Goal: Task Accomplishment & Management: Use online tool/utility

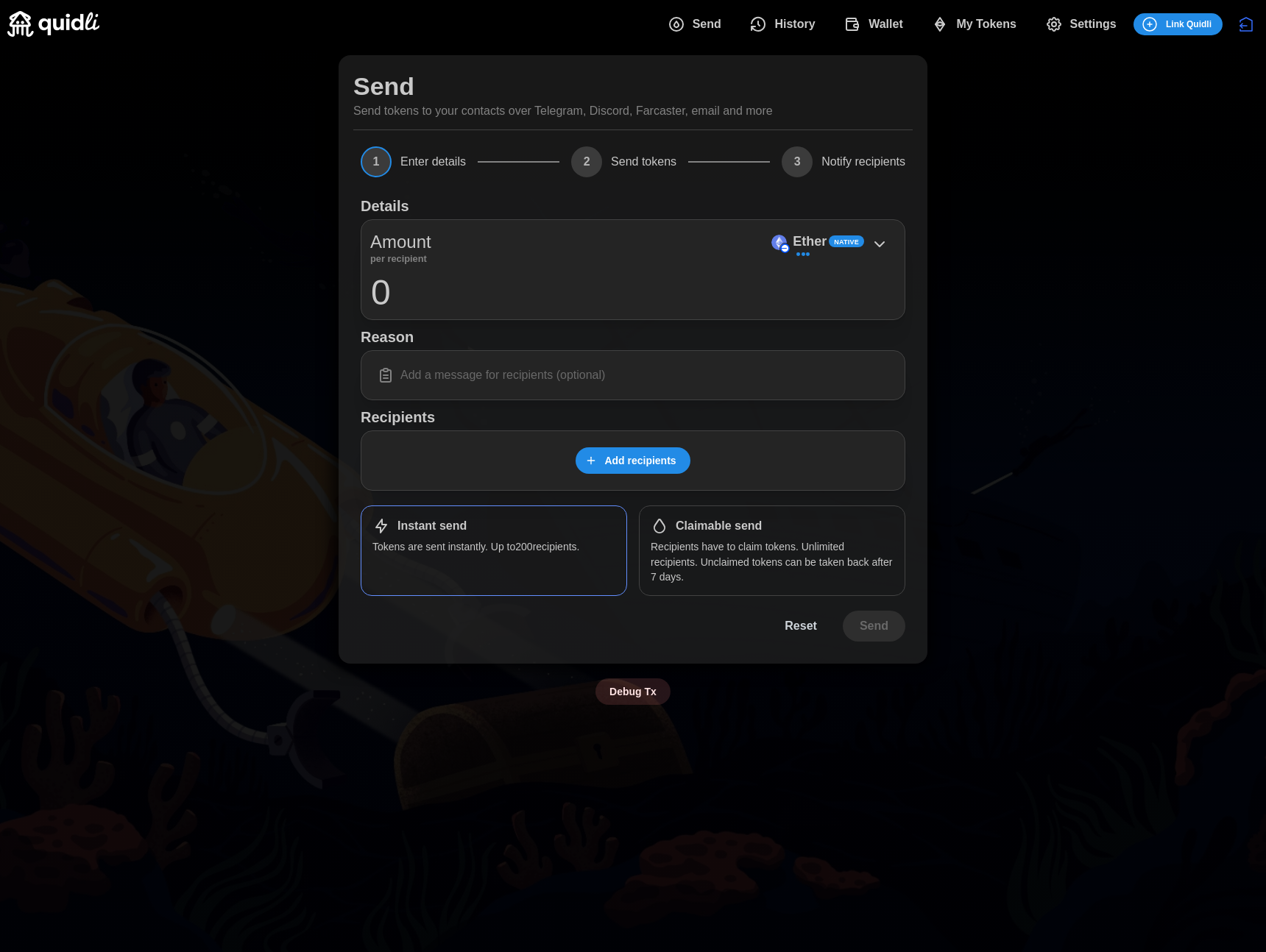
click at [1010, 24] on span "My Tokens" at bounding box center [987, 24] width 60 height 29
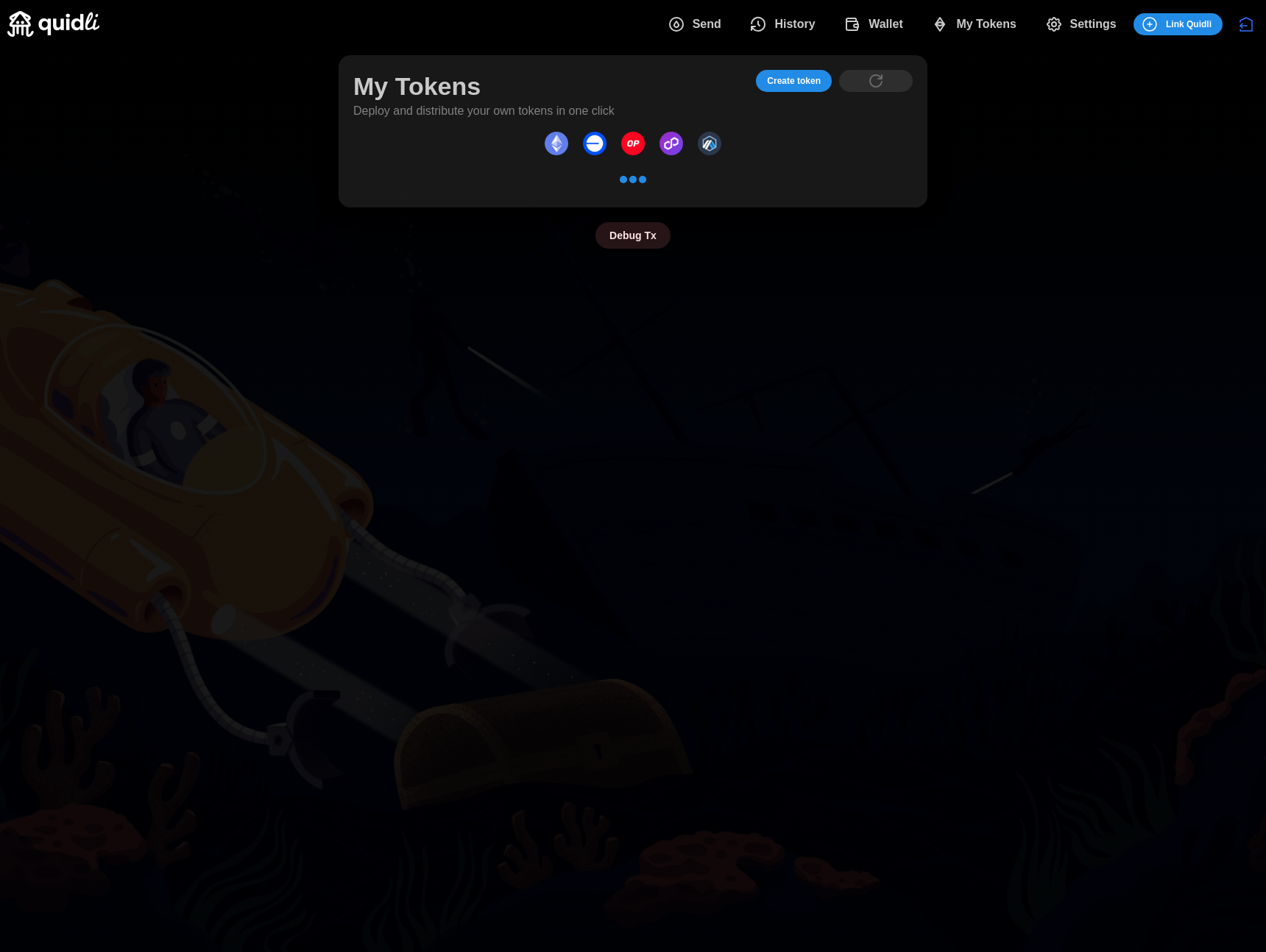
click at [1040, 172] on div "My Tokens Deploy and distribute your own tokens in one click Create token Debug…" at bounding box center [633, 152] width 1266 height 208
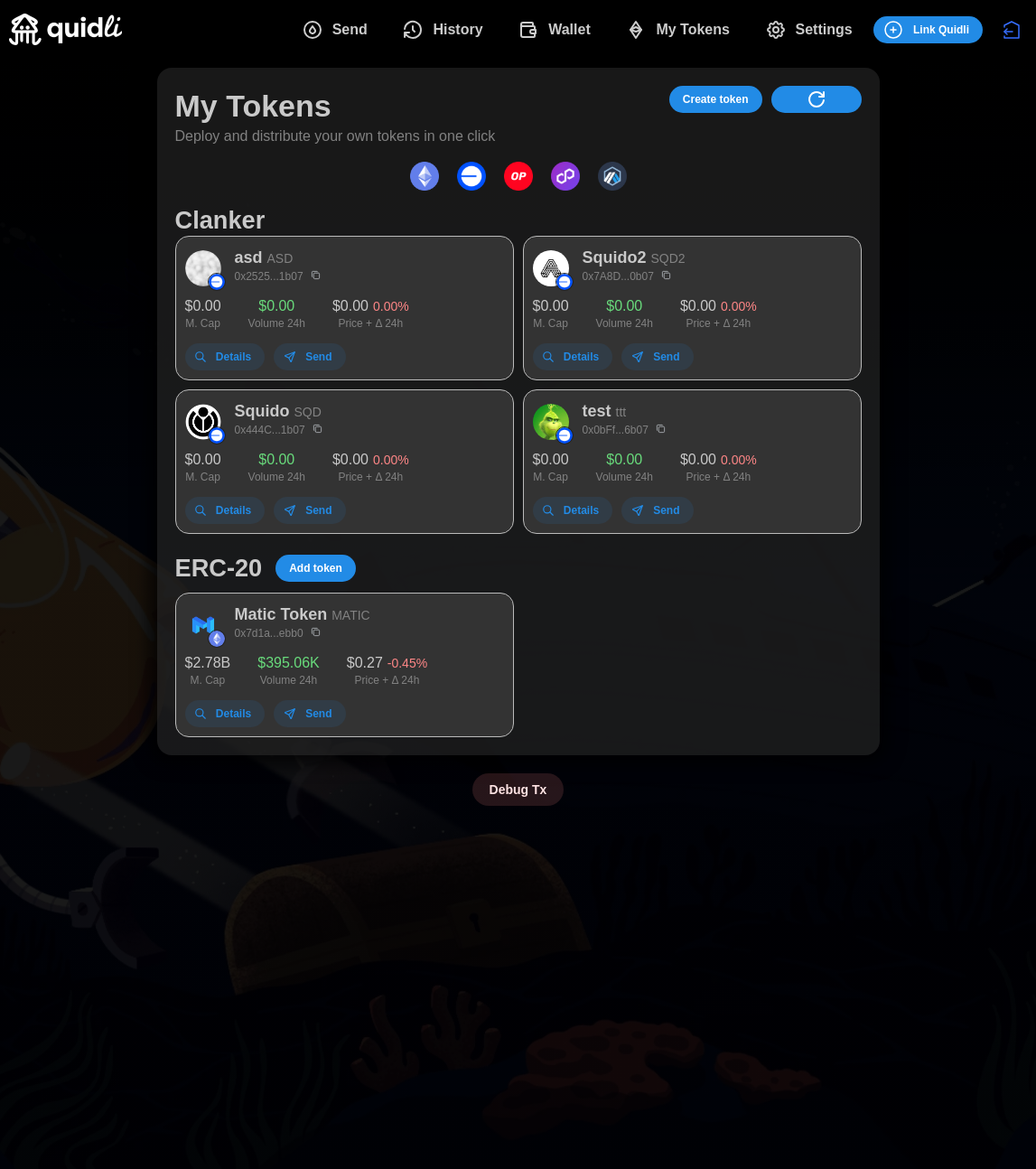
click at [808, 105] on icon "dots" at bounding box center [817, 100] width 22 height 22
click at [341, 552] on div "ERC-20 Add token" at bounding box center [518, 568] width 687 height 32
click at [325, 562] on span "Add token" at bounding box center [315, 568] width 53 height 25
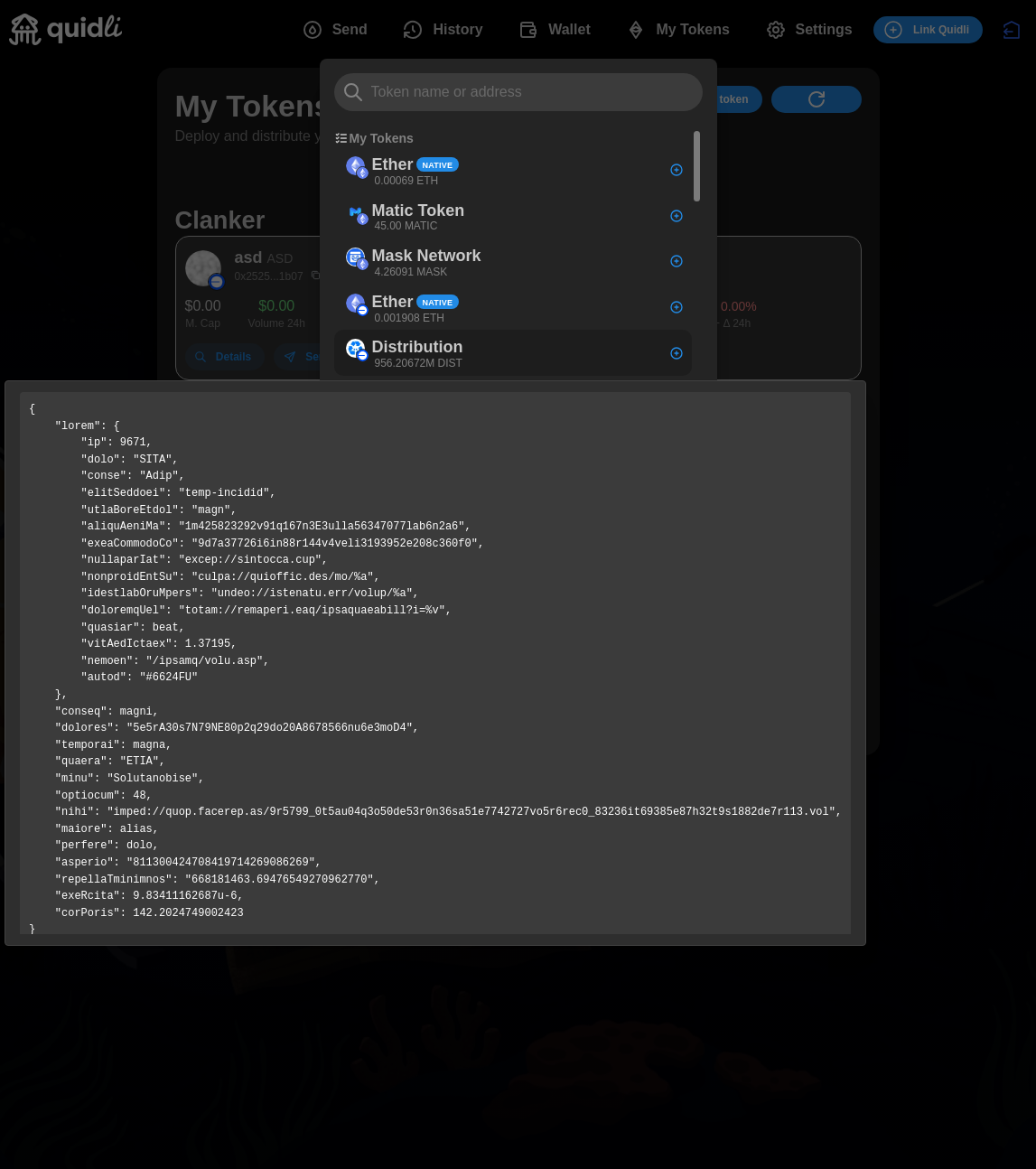
click at [387, 342] on p "Distribution" at bounding box center [417, 347] width 91 height 26
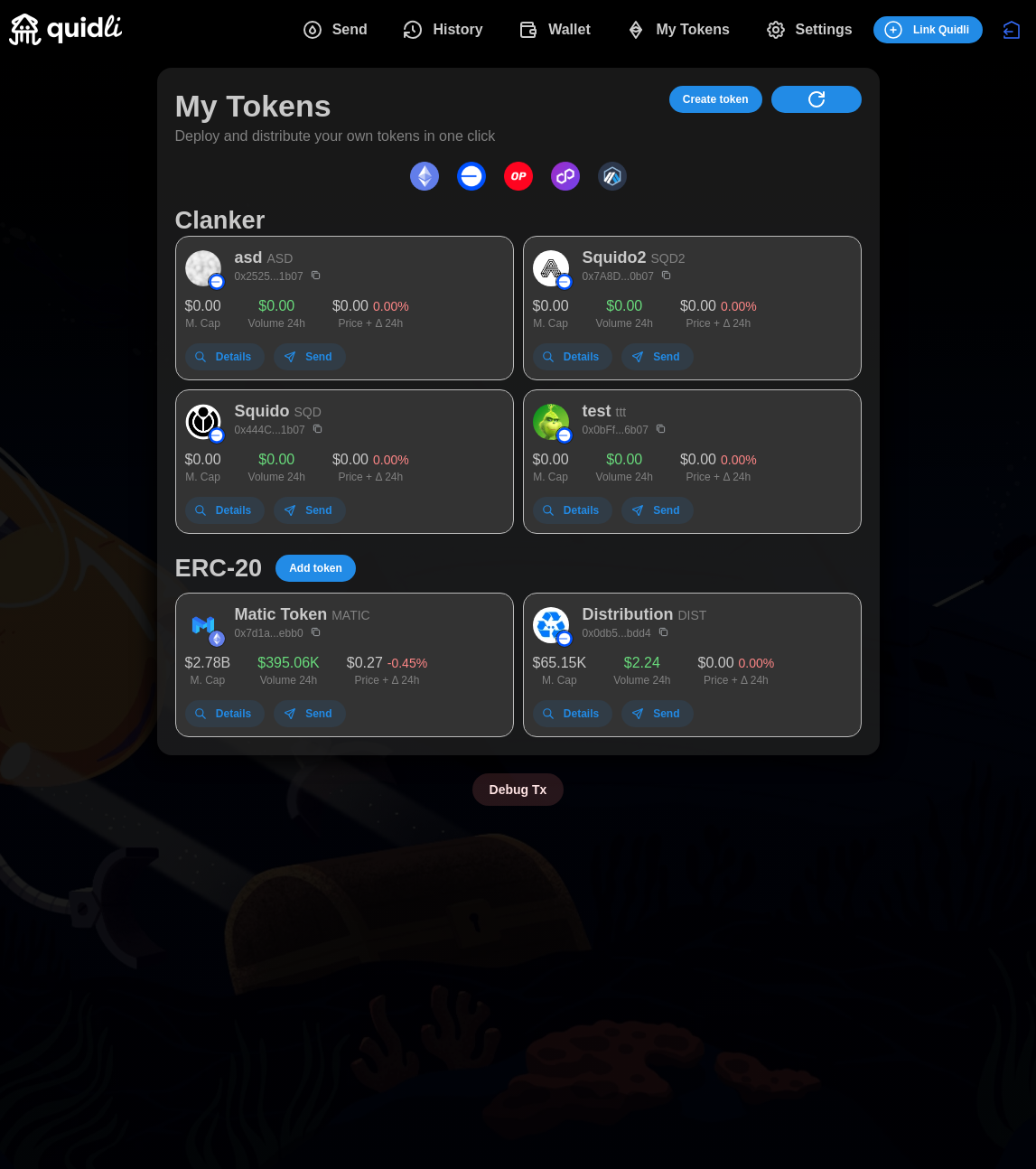
click at [734, 107] on span "Create token" at bounding box center [716, 99] width 66 height 25
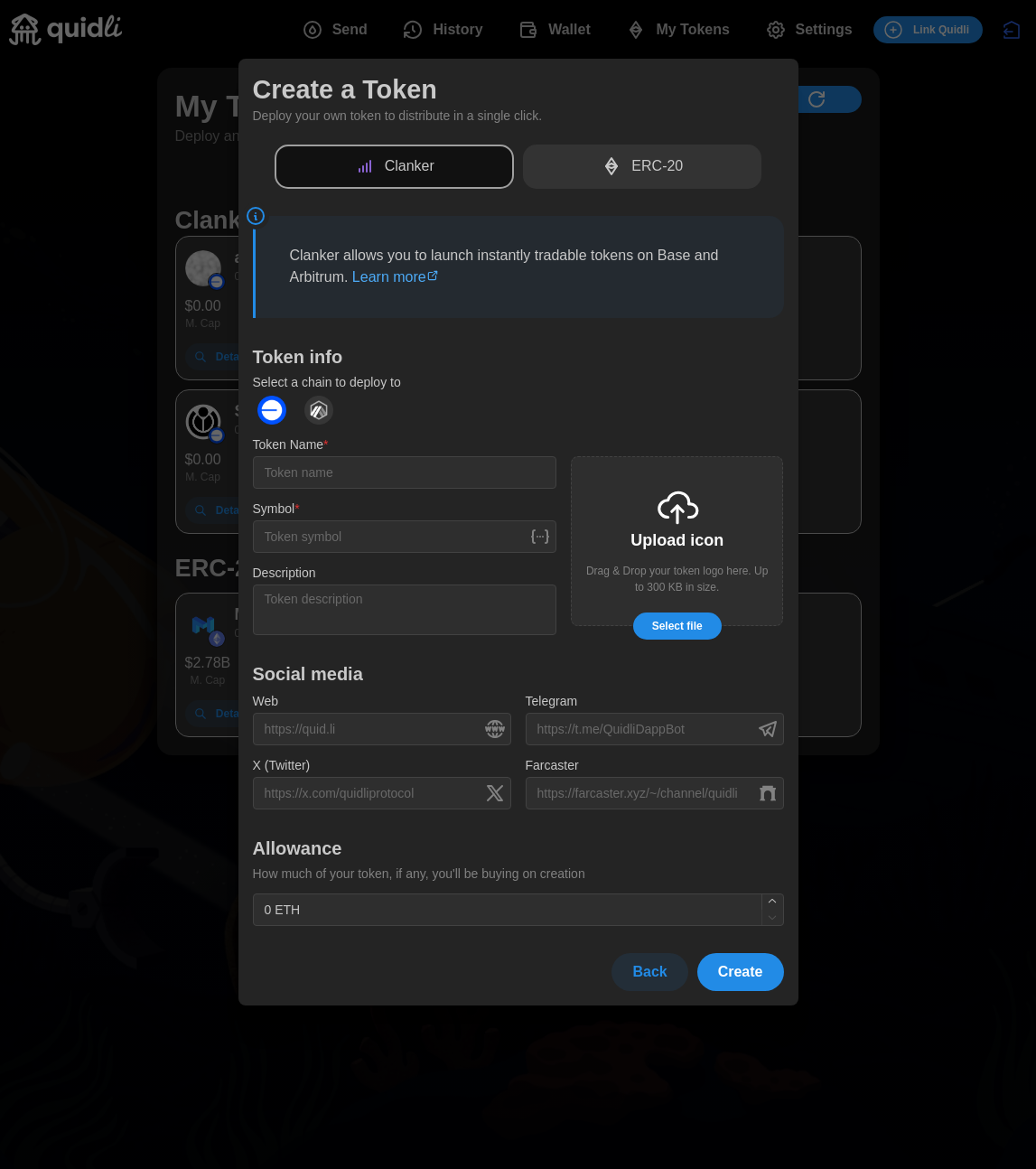
click at [869, 150] on div at bounding box center [518, 584] width 1036 height 1169
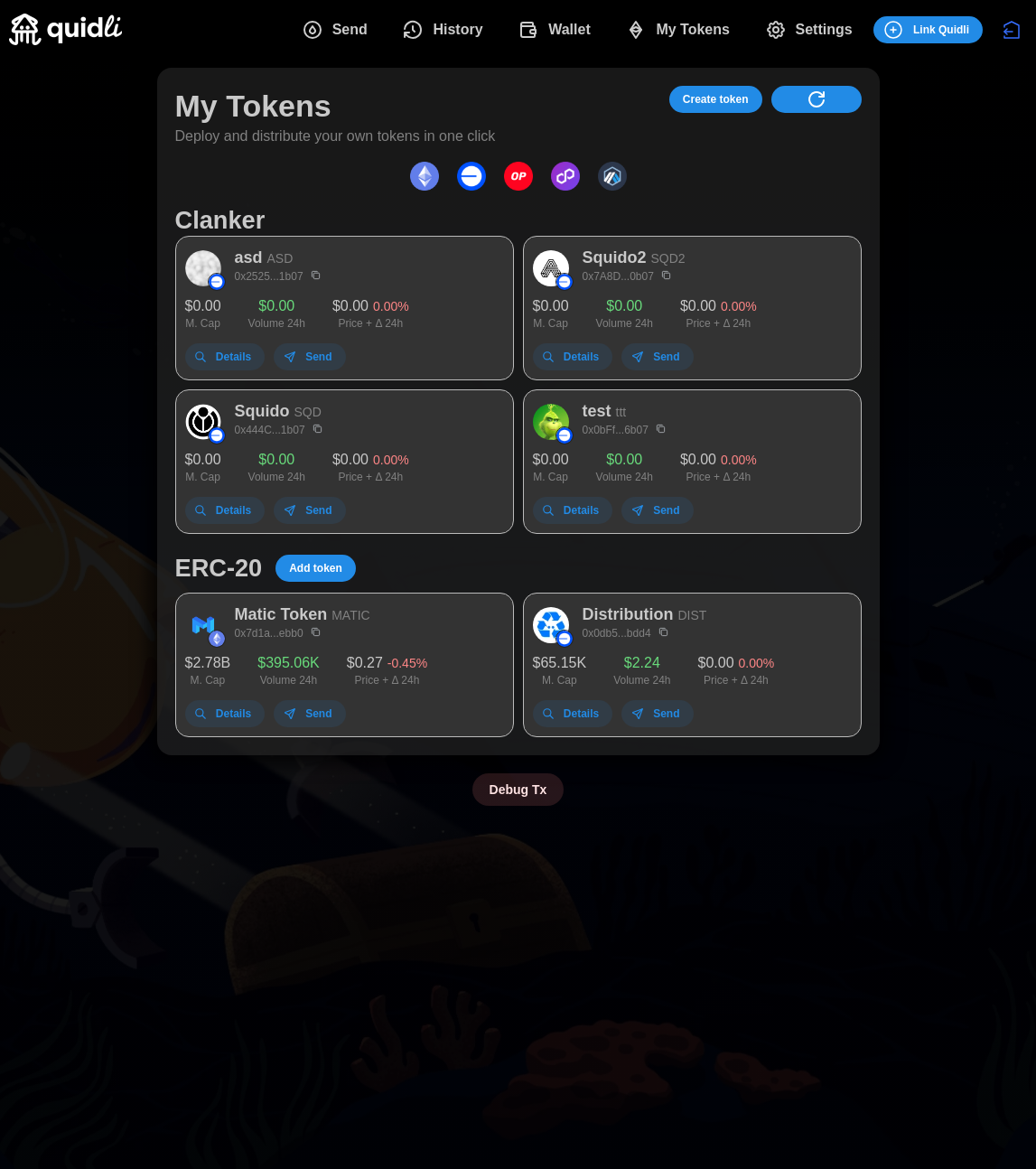
click at [844, 101] on span "dots" at bounding box center [816, 99] width 63 height 25
click at [304, 569] on span "Add token" at bounding box center [315, 568] width 53 height 25
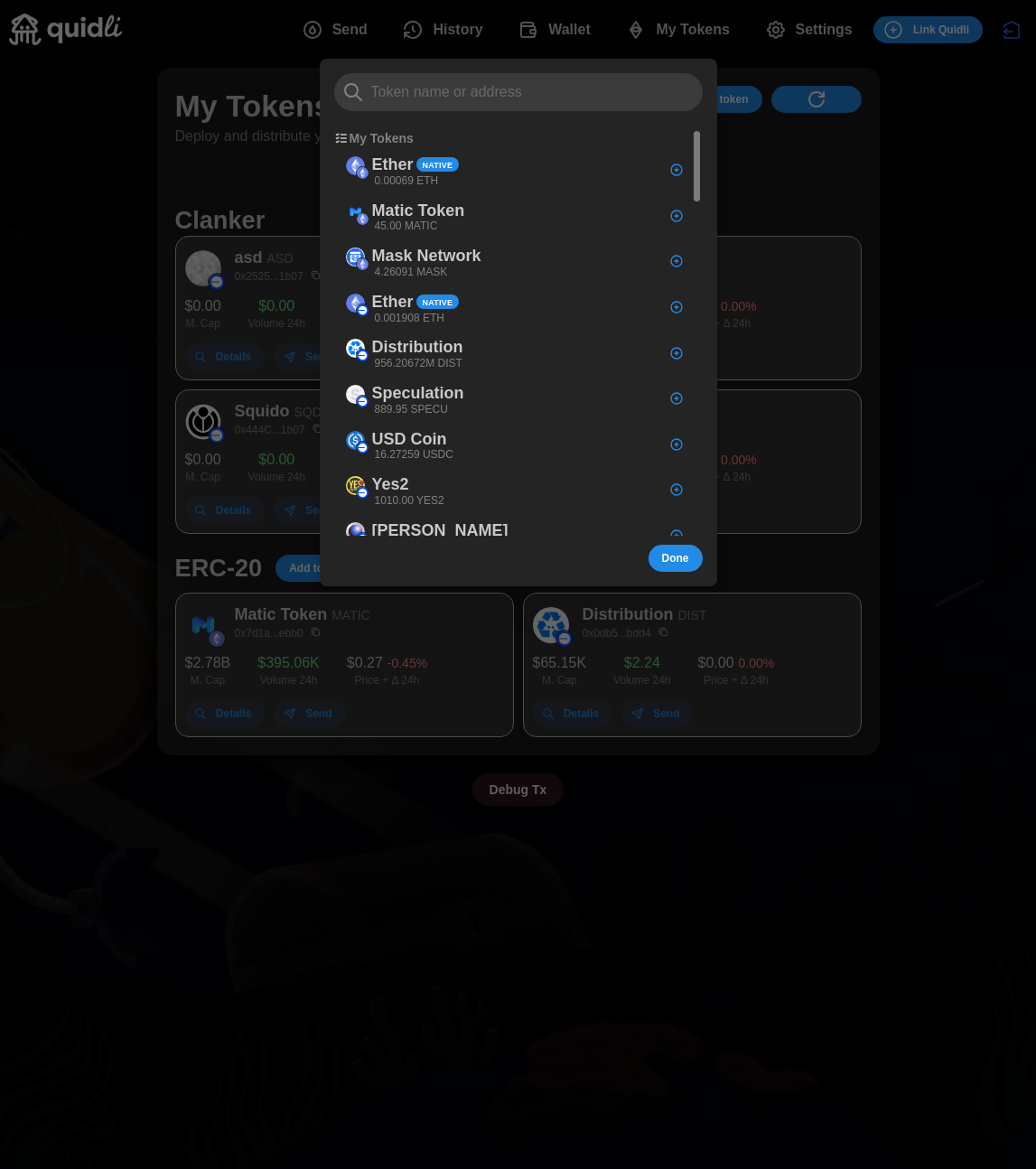
click at [126, 331] on div at bounding box center [518, 584] width 1036 height 1169
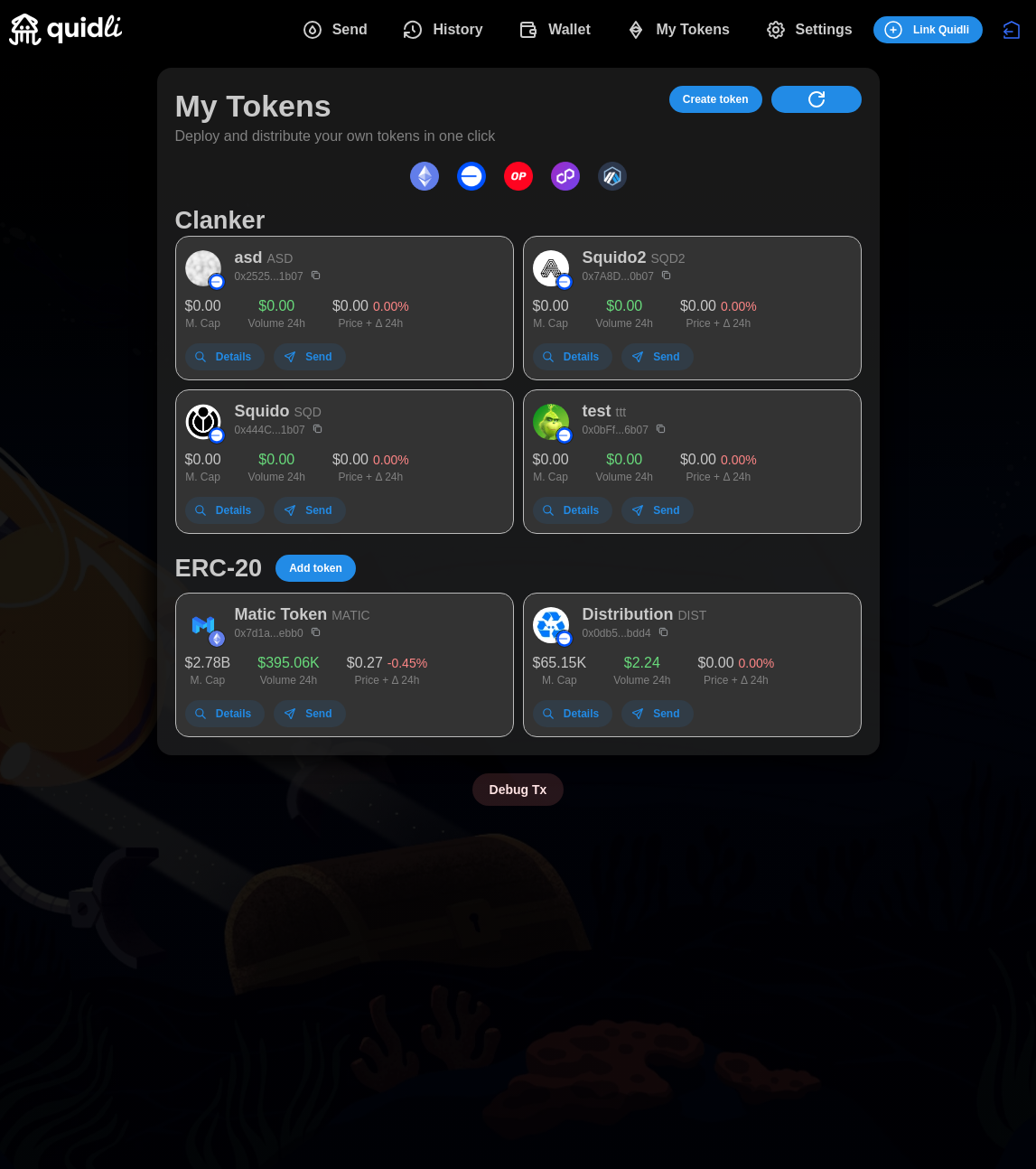
click at [710, 29] on span "My Tokens" at bounding box center [693, 30] width 74 height 36
click at [734, 101] on span "Create token" at bounding box center [716, 99] width 66 height 25
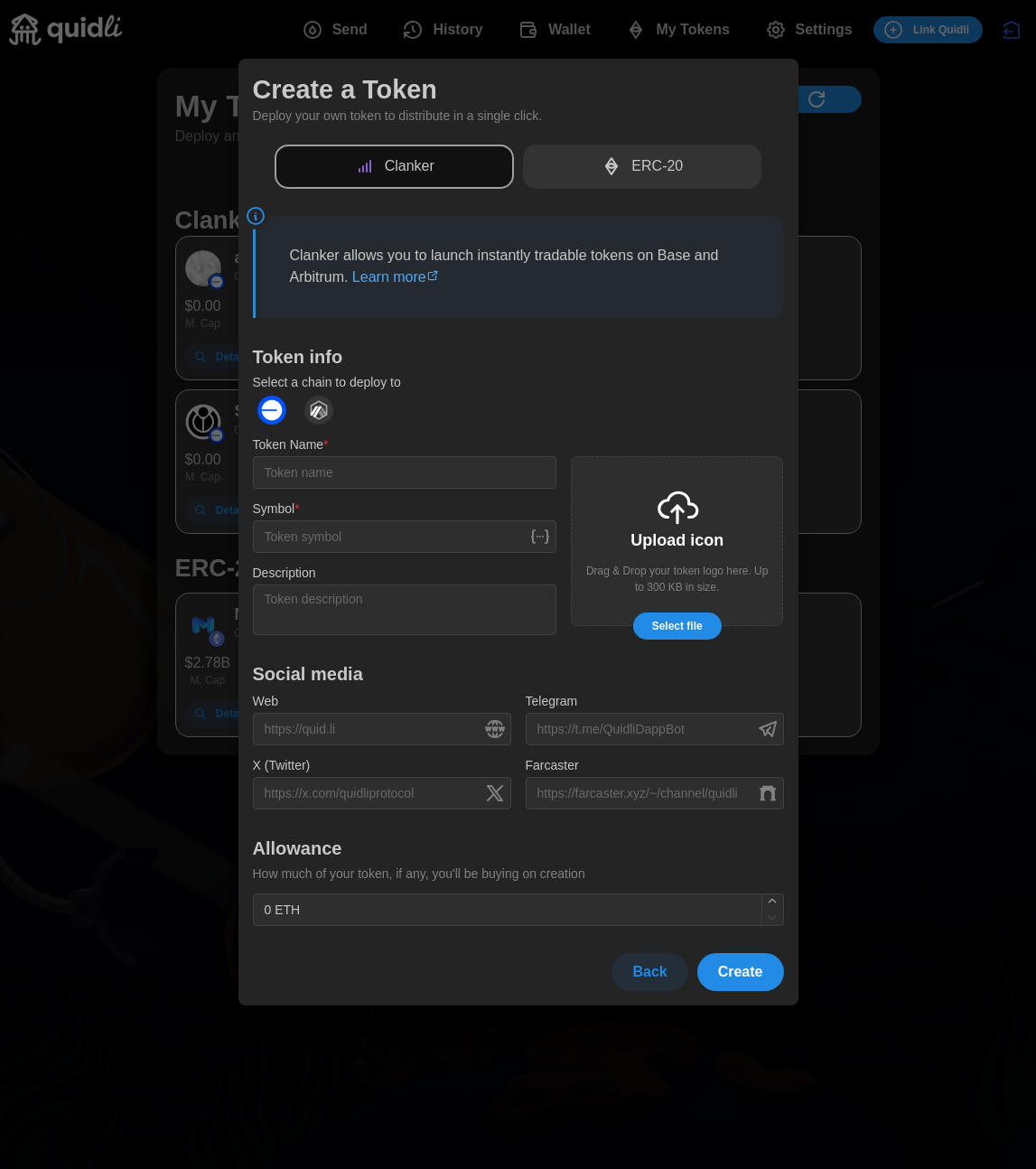
click at [630, 162] on div "ERC-20" at bounding box center [642, 167] width 239 height 44
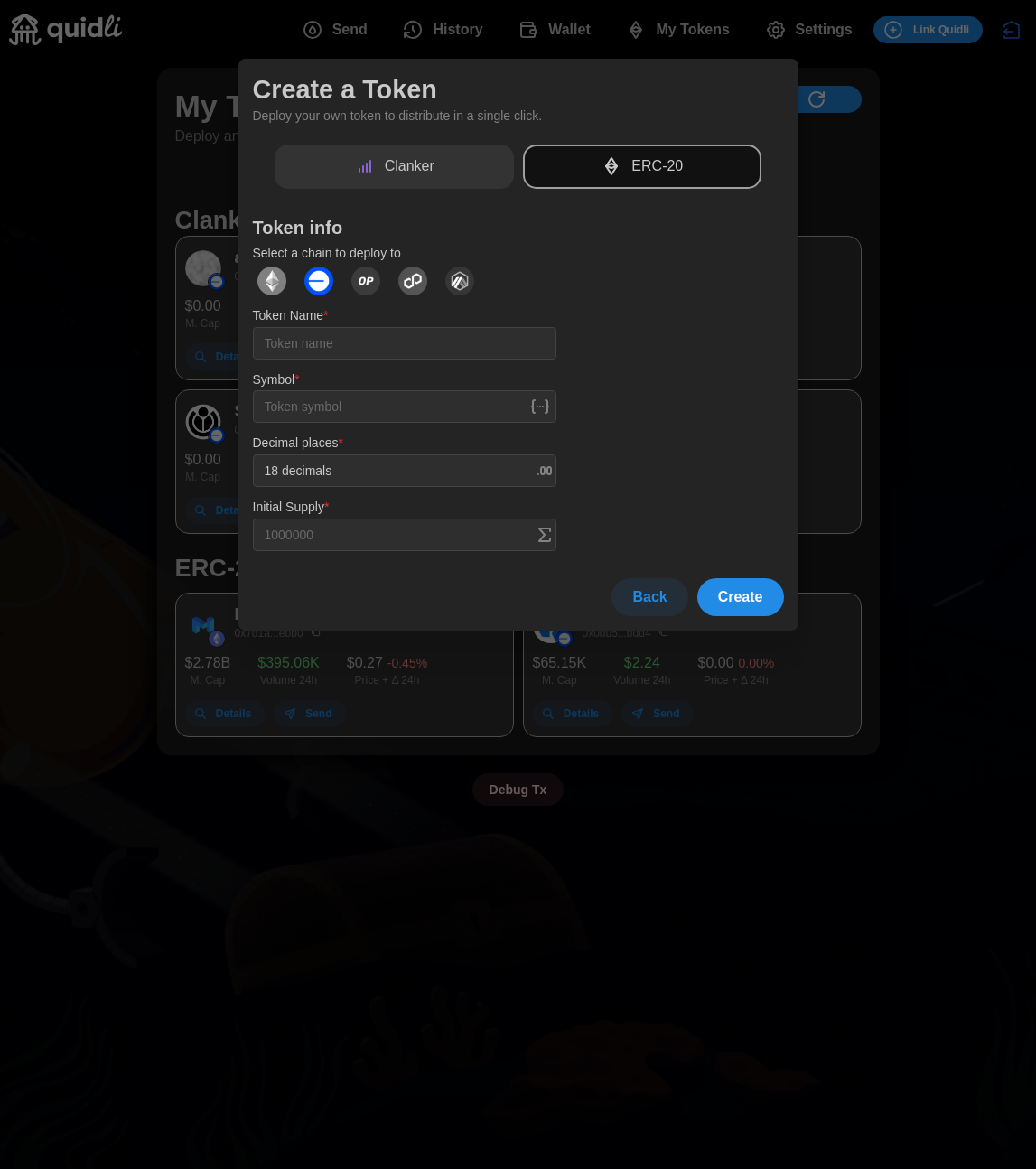
click at [391, 174] on p "Clanker" at bounding box center [410, 166] width 50 height 23
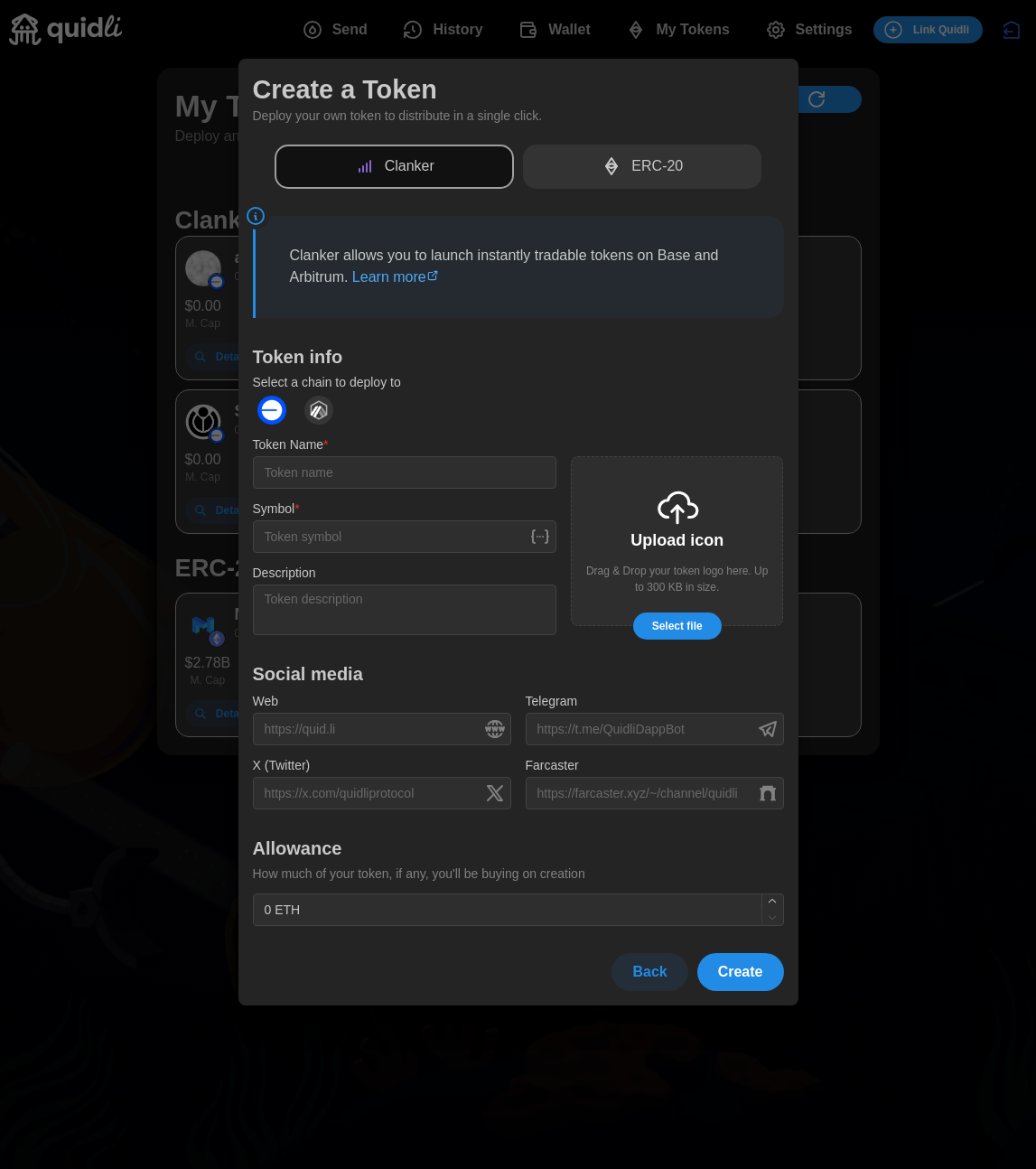
click at [598, 172] on div "ERC-20" at bounding box center [642, 167] width 239 height 44
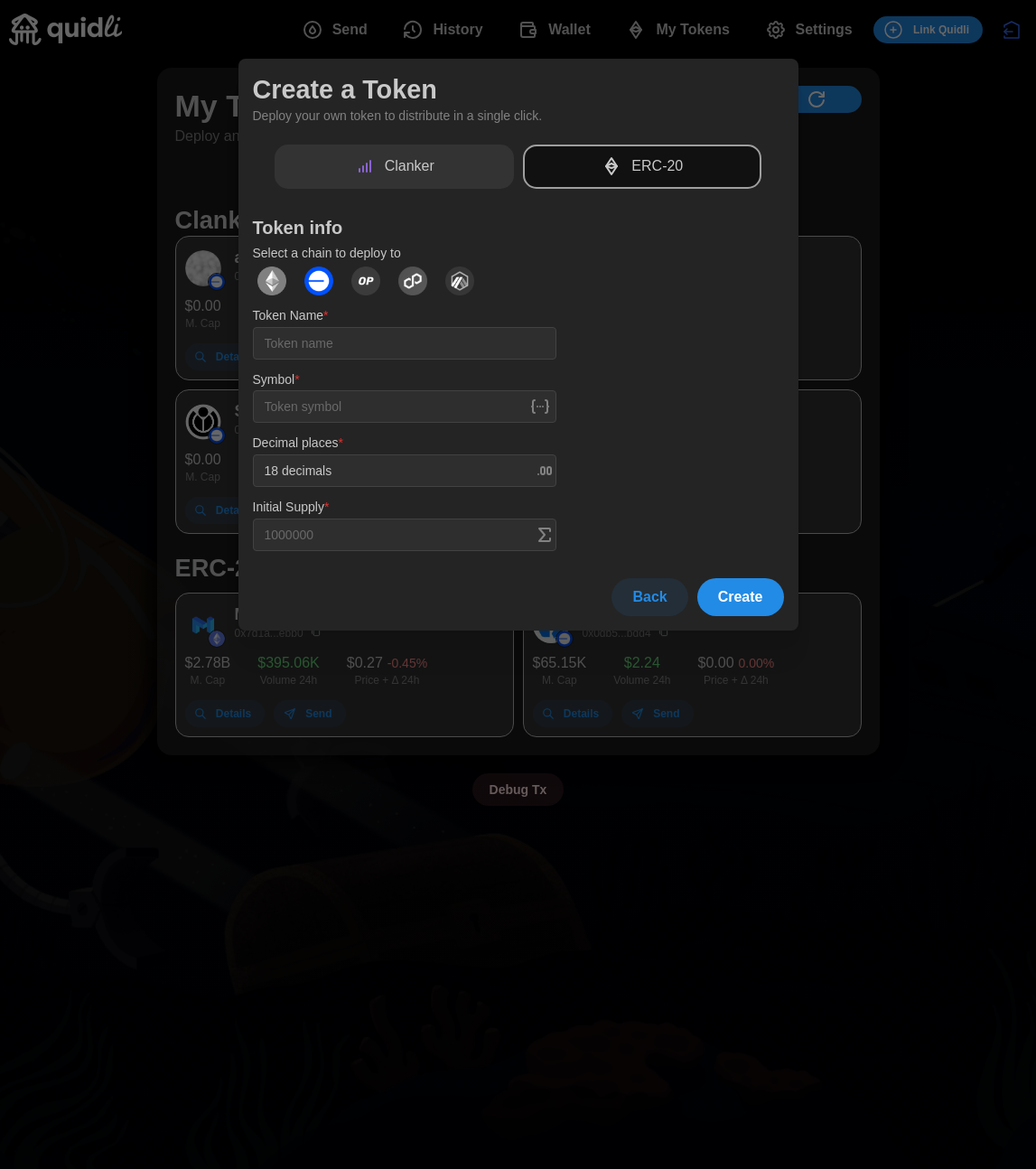
click at [431, 170] on p "Clanker" at bounding box center [410, 166] width 50 height 23
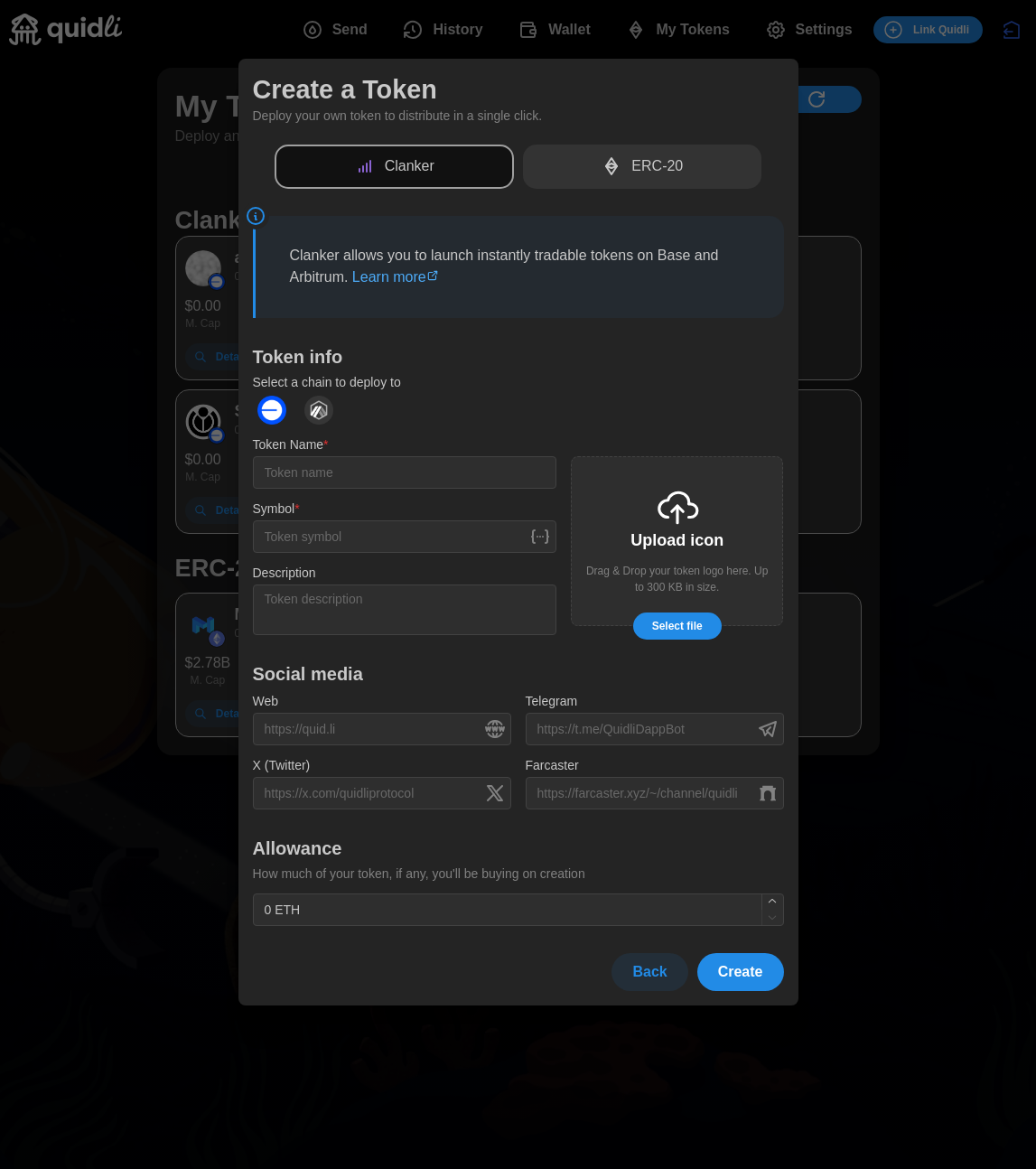
click at [316, 420] on img "dots" at bounding box center [318, 410] width 29 height 29
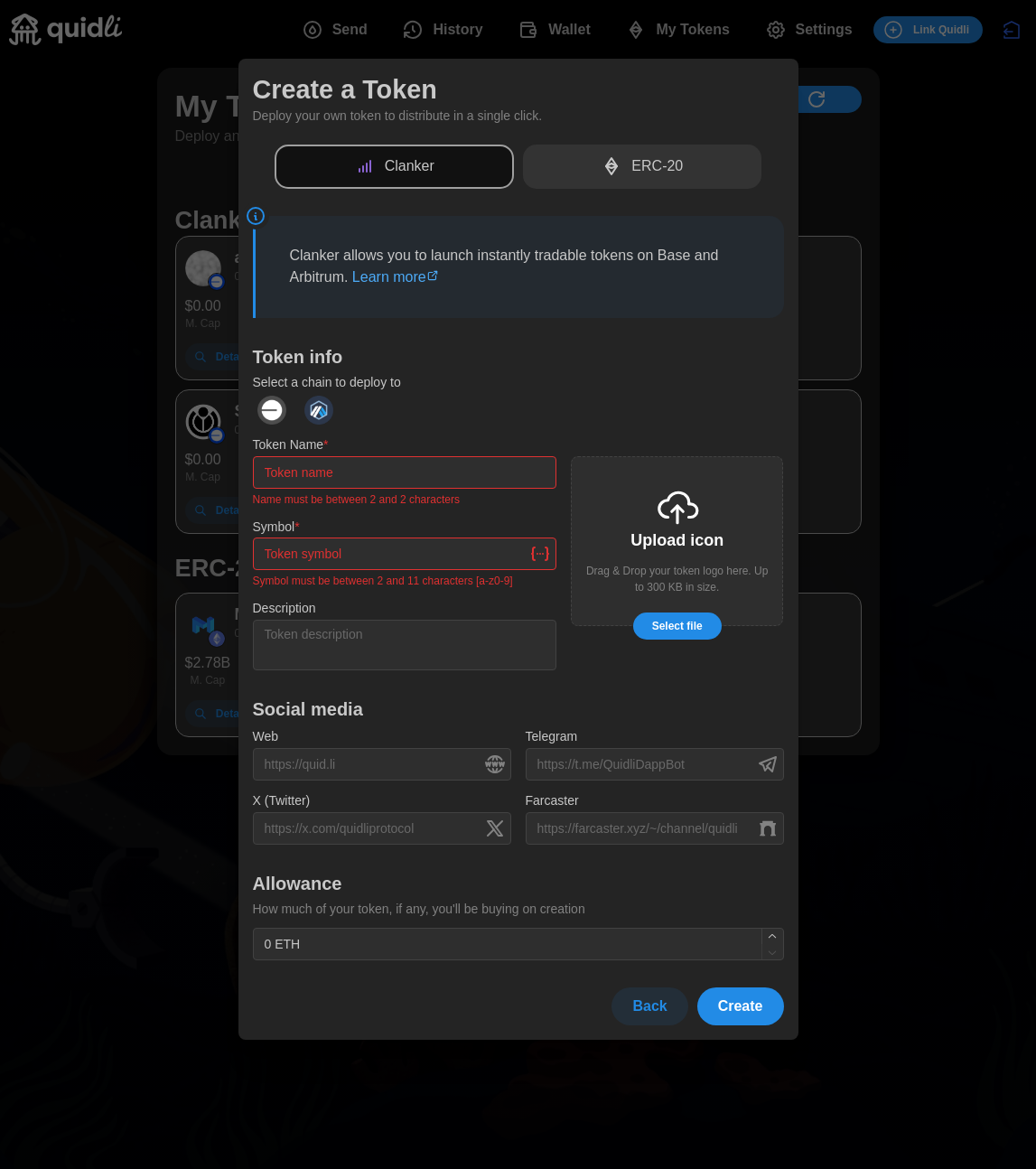
click at [280, 411] on img "dots" at bounding box center [271, 410] width 29 height 29
click at [314, 416] on img "dots" at bounding box center [318, 410] width 29 height 29
click at [265, 413] on img "dots" at bounding box center [271, 410] width 29 height 29
click at [308, 417] on img "dots" at bounding box center [318, 410] width 29 height 29
click at [264, 417] on img "dots" at bounding box center [271, 410] width 29 height 29
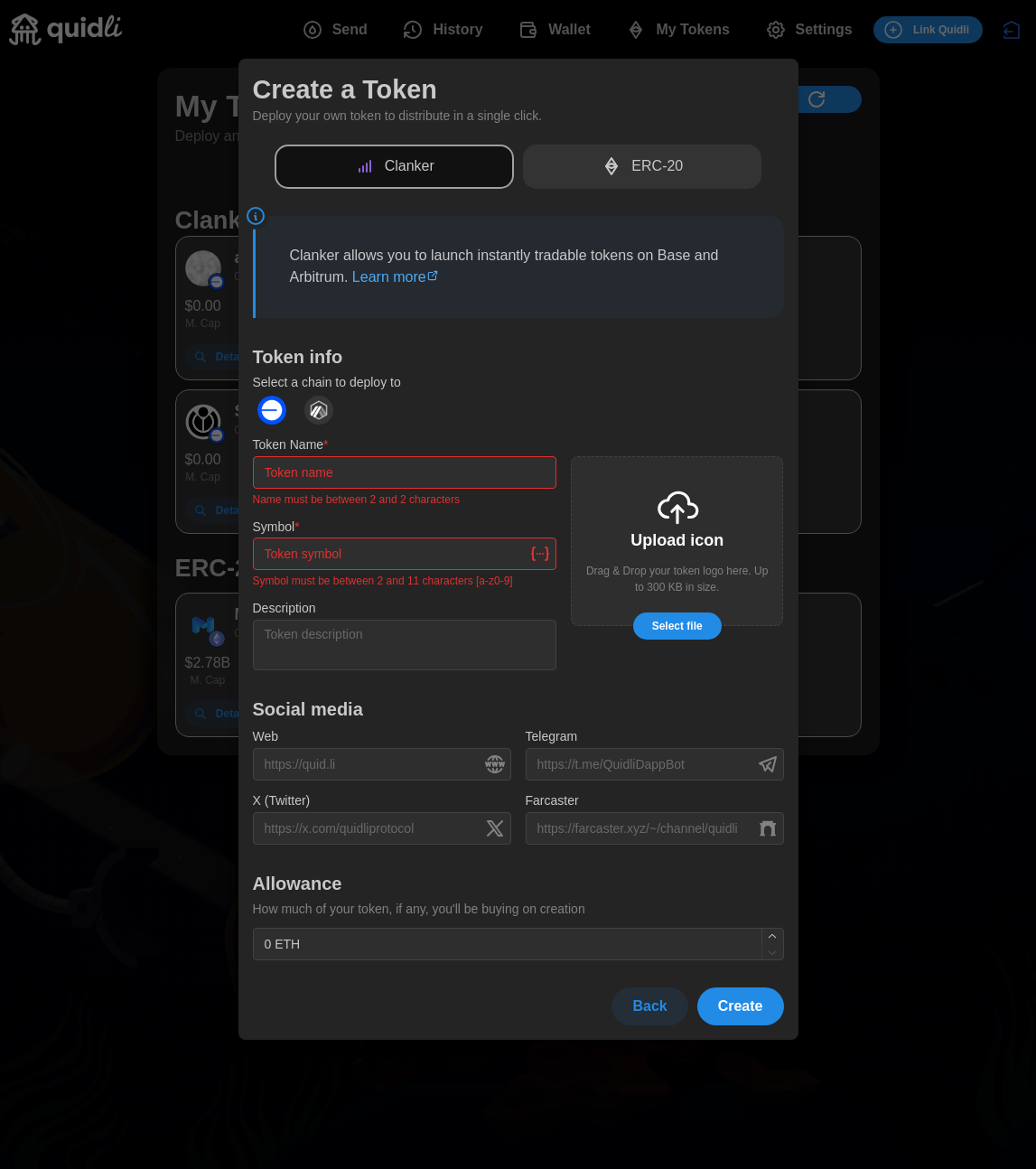
click at [314, 419] on img "dots" at bounding box center [318, 410] width 29 height 29
click at [313, 417] on img "dots" at bounding box center [318, 410] width 29 height 29
click at [287, 416] on button "dots" at bounding box center [272, 410] width 38 height 38
type input "1 ETH"
click at [776, 932] on icon "button" at bounding box center [772, 937] width 13 height 13
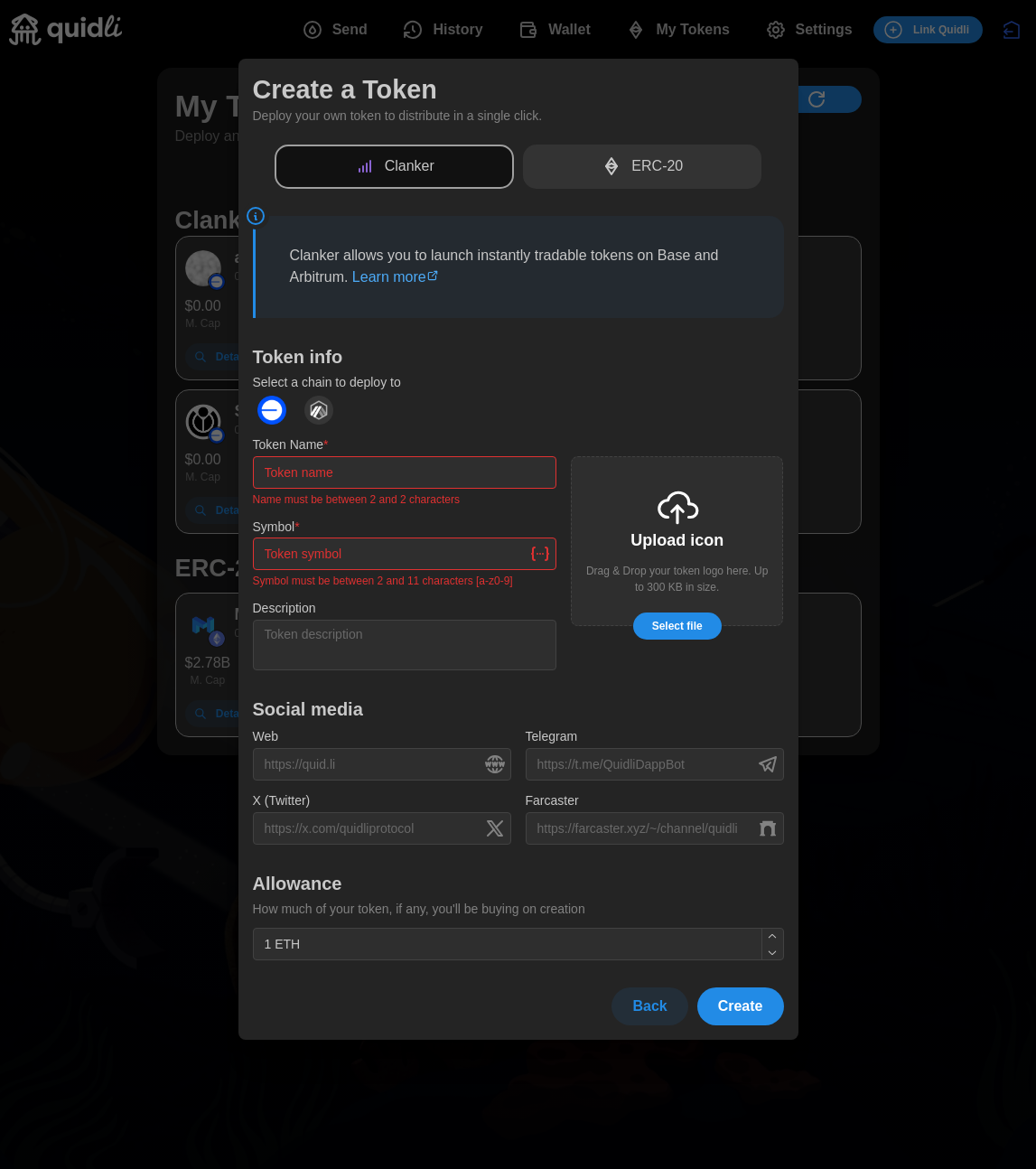
click at [393, 477] on input "Token Name *" at bounding box center [405, 472] width 304 height 33
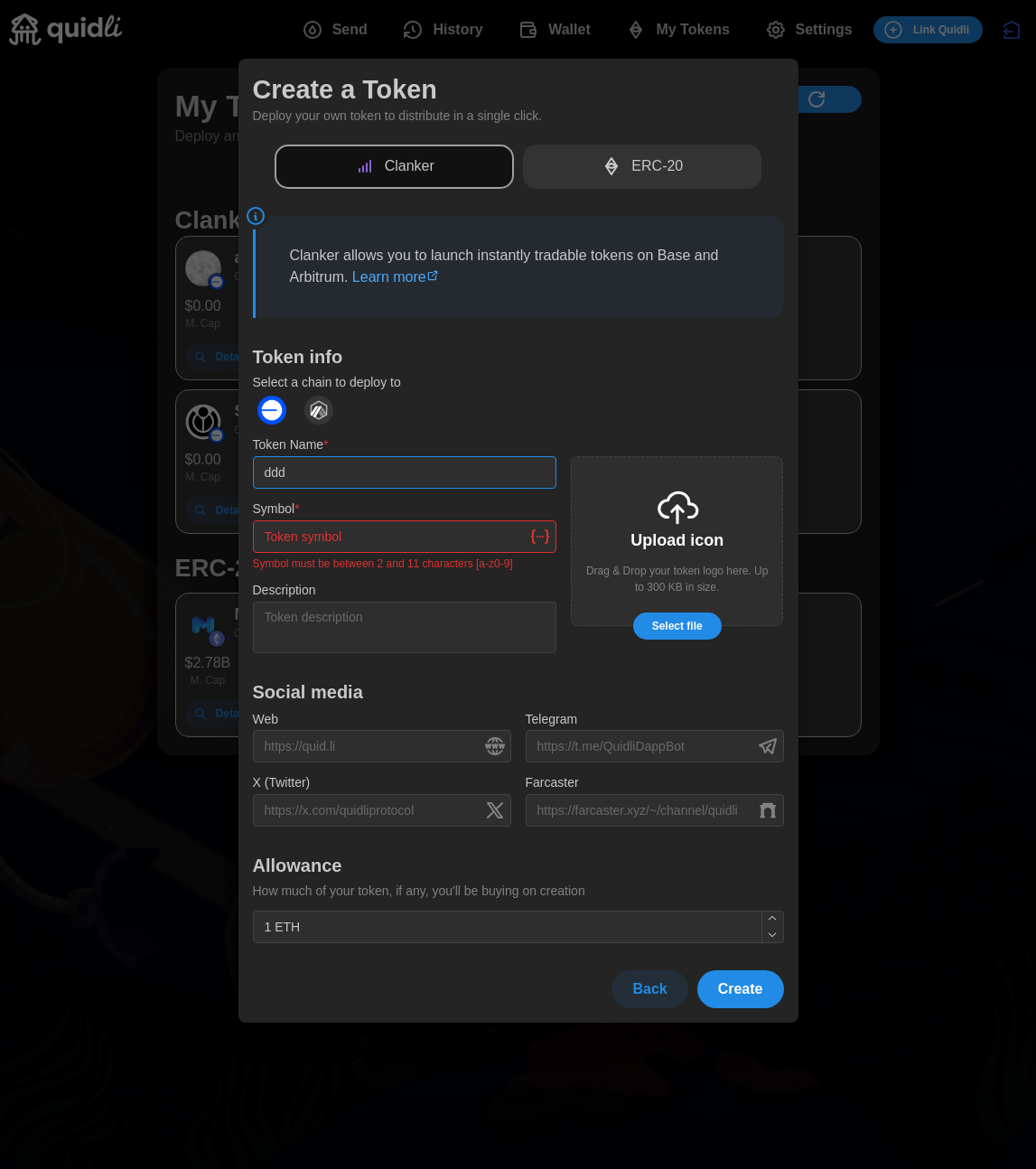
type input "ddd"
click at [425, 536] on input "Symbol *" at bounding box center [405, 536] width 304 height 33
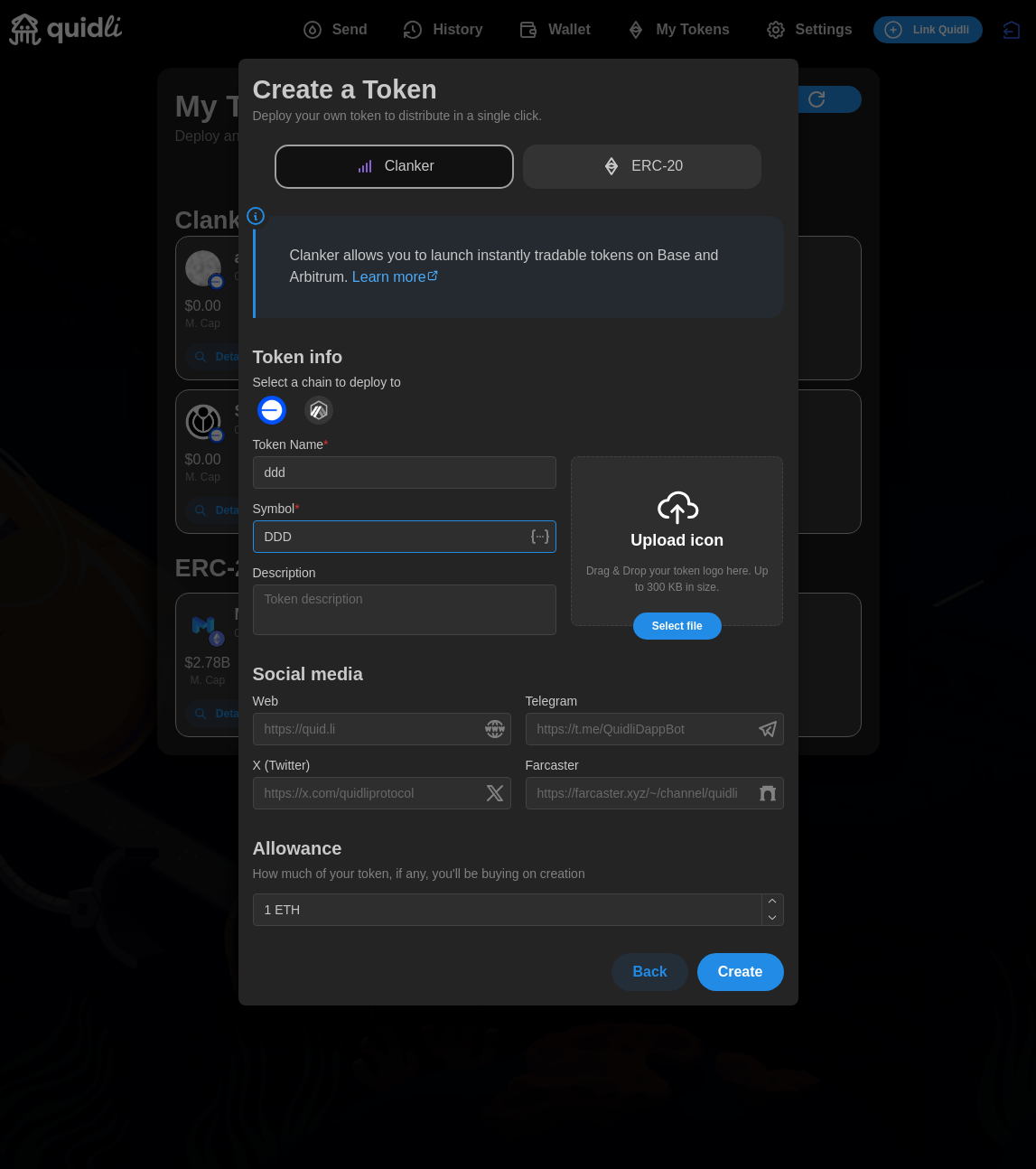
type input "DDD"
click at [735, 980] on span "Create" at bounding box center [740, 972] width 45 height 36
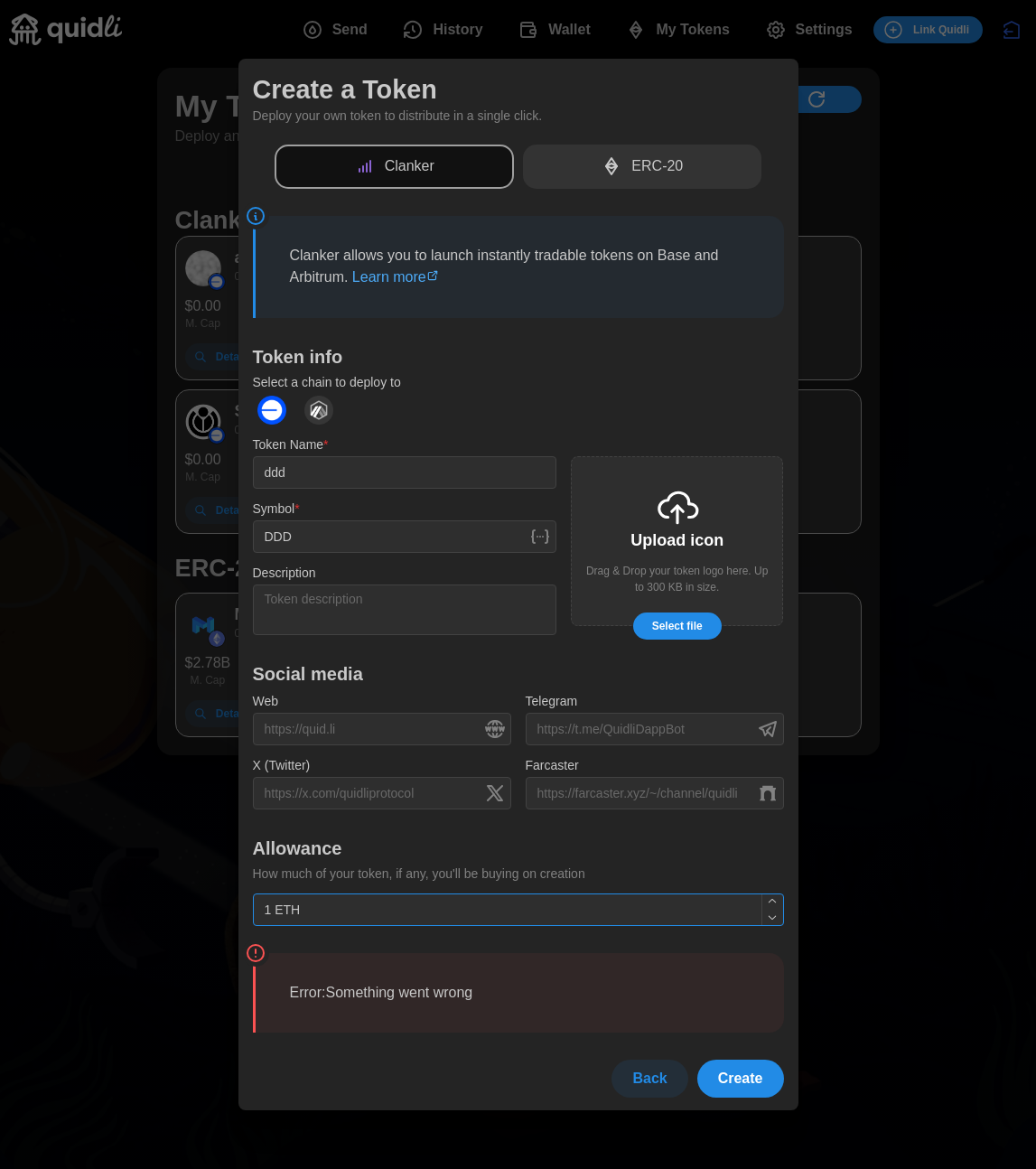
type input "0 ETH"
click at [700, 1068] on button "Create" at bounding box center [740, 1079] width 87 height 38
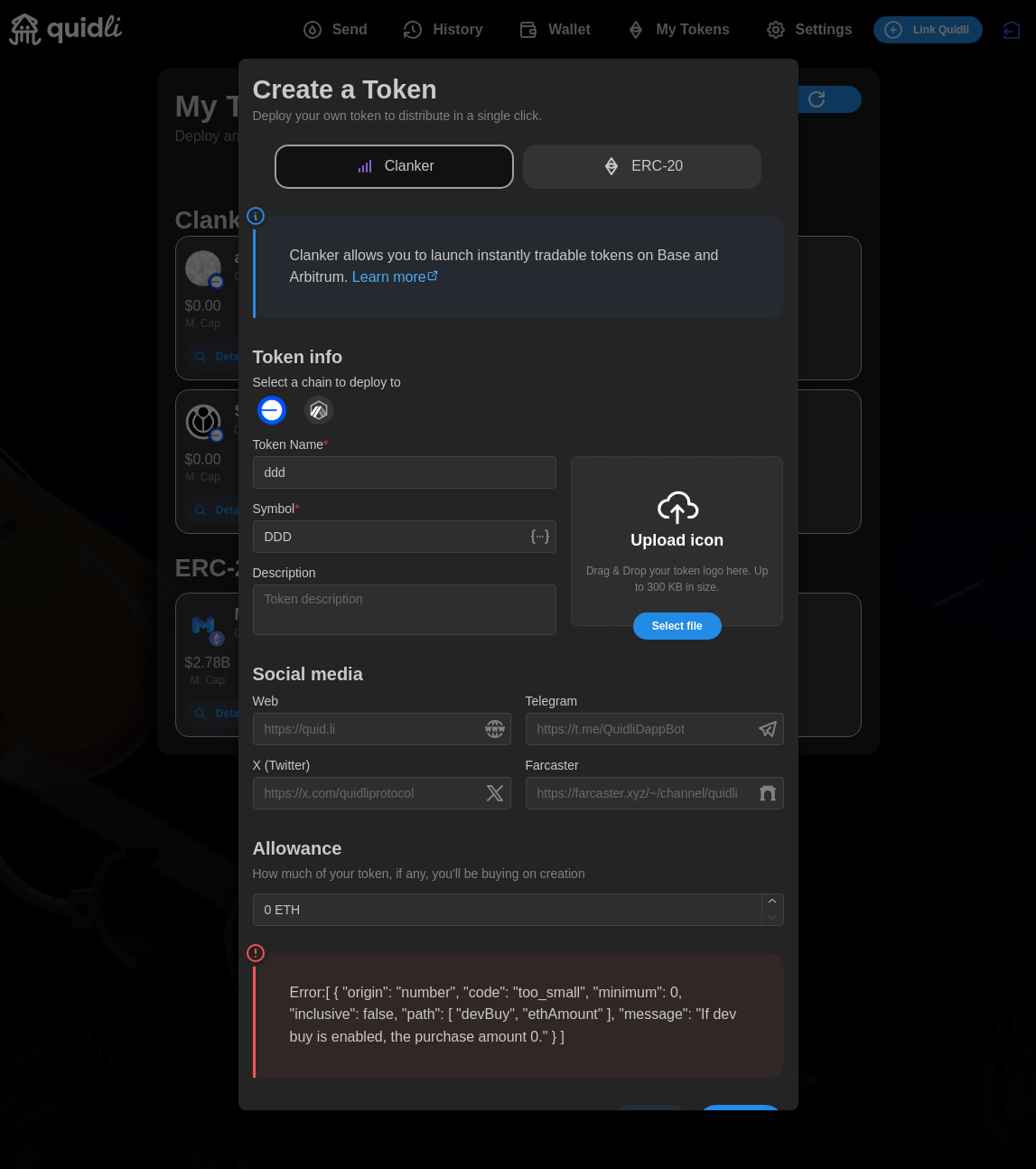
click at [181, 881] on div at bounding box center [518, 584] width 1036 height 1169
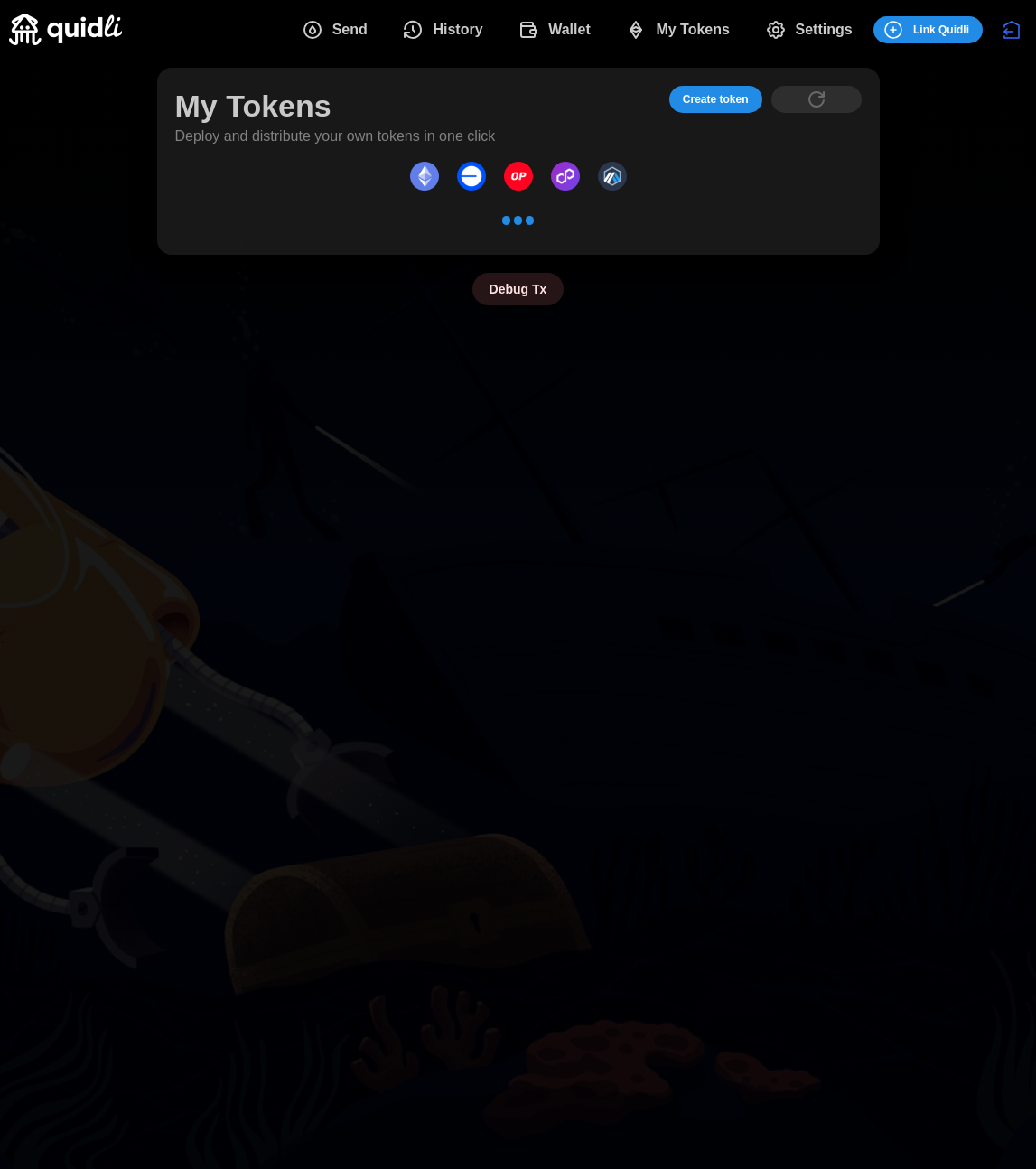
click at [716, 92] on span "Create token" at bounding box center [716, 99] width 66 height 25
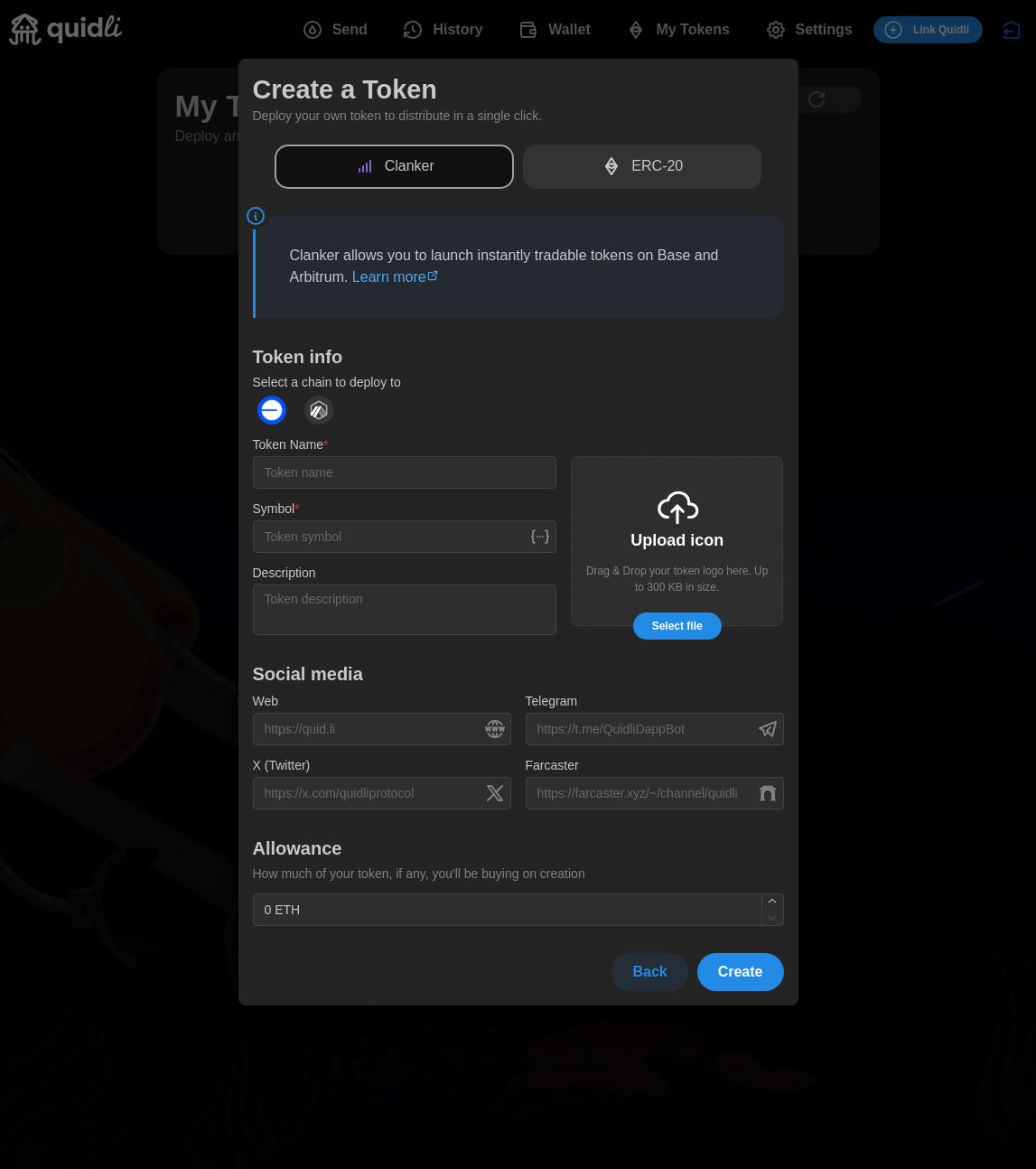
click at [311, 494] on div "Token Name * Symbol * Description" at bounding box center [405, 534] width 304 height 201
click at [320, 479] on input "Token Name *" at bounding box center [405, 472] width 304 height 33
type input "ddd"
click at [319, 537] on input "Symbol *" at bounding box center [405, 536] width 304 height 33
type input "DDD"
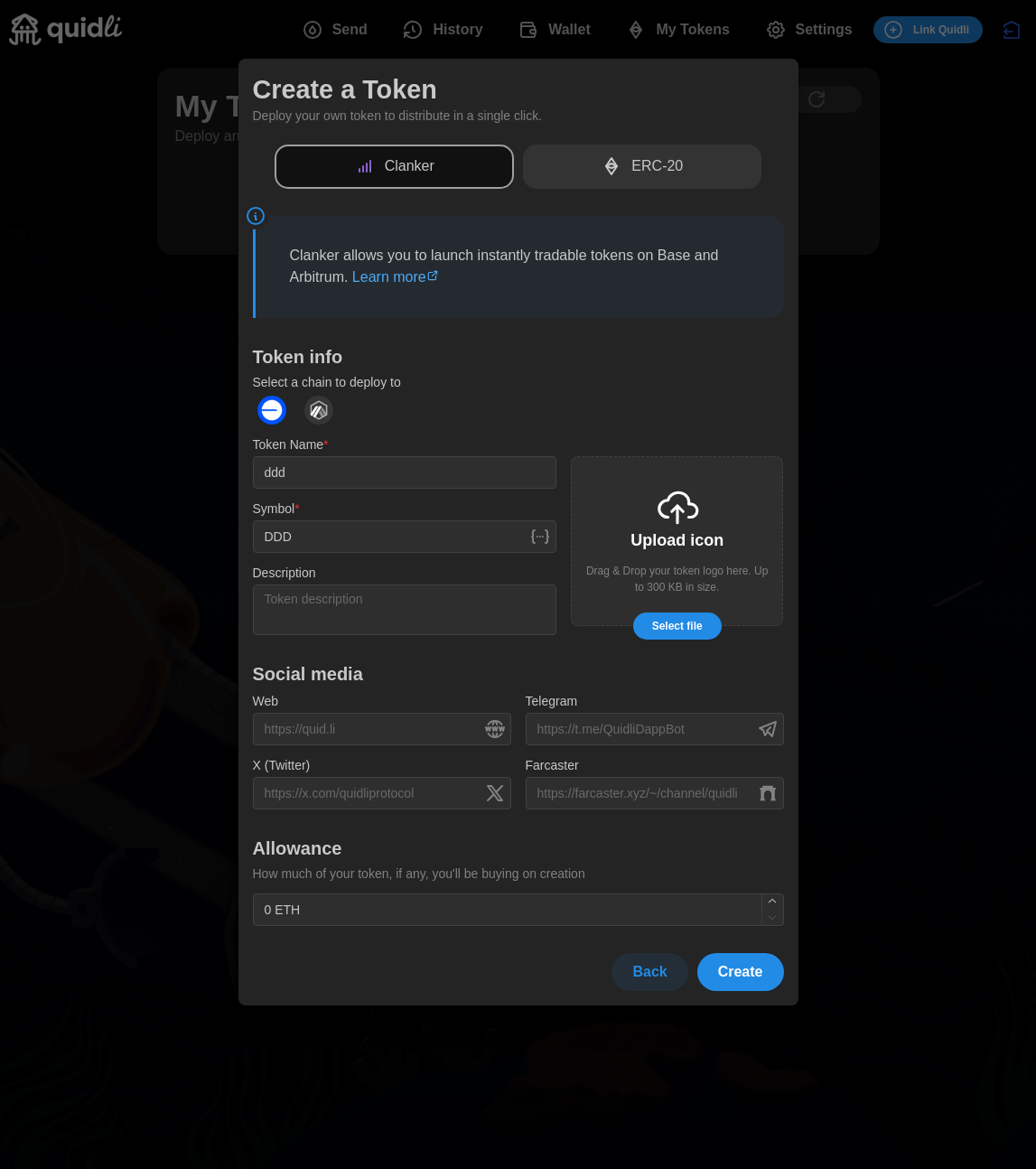
click at [723, 965] on span "Create" at bounding box center [740, 972] width 45 height 36
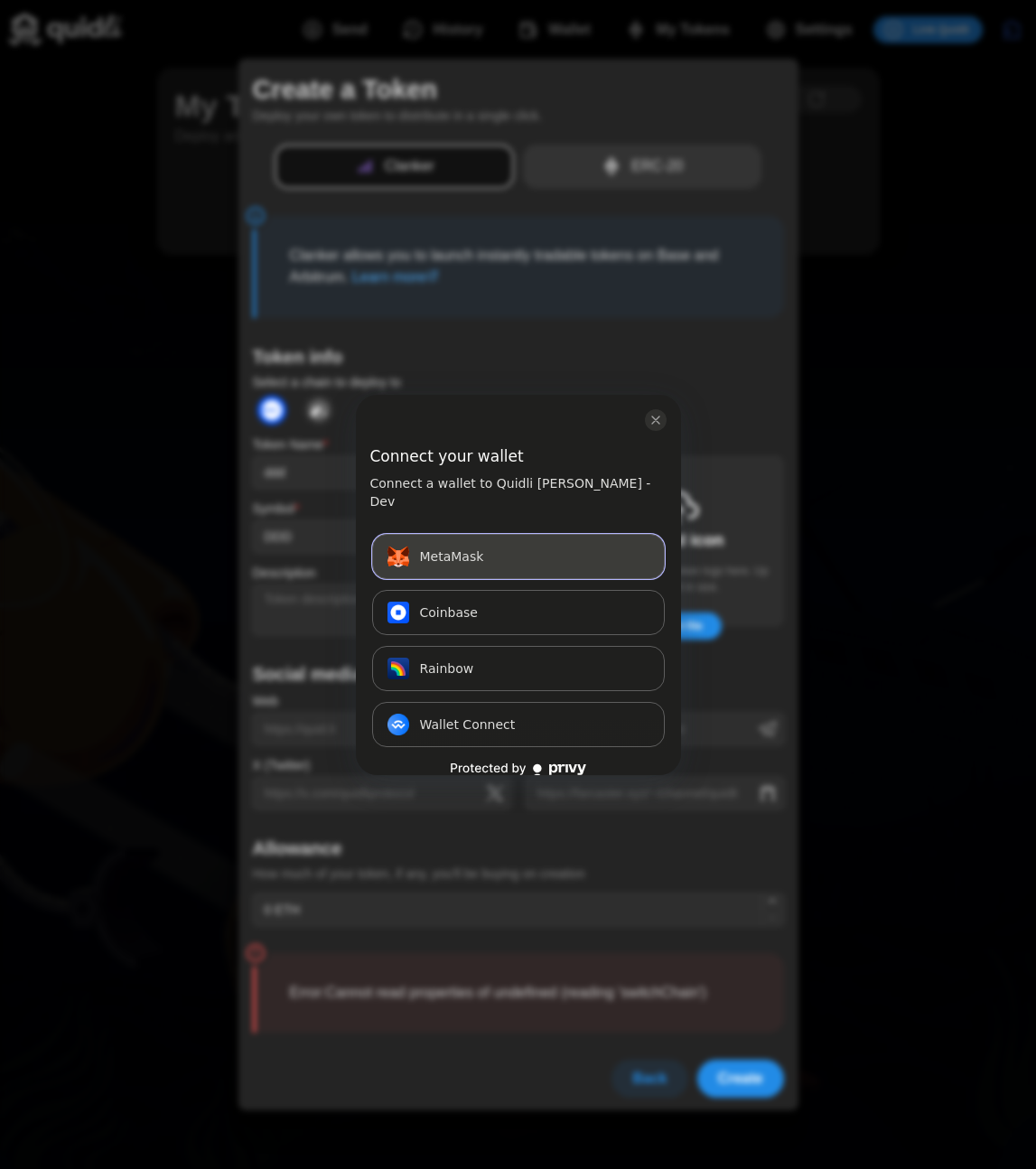
click at [469, 546] on span "MetaMask" at bounding box center [452, 557] width 64 height 22
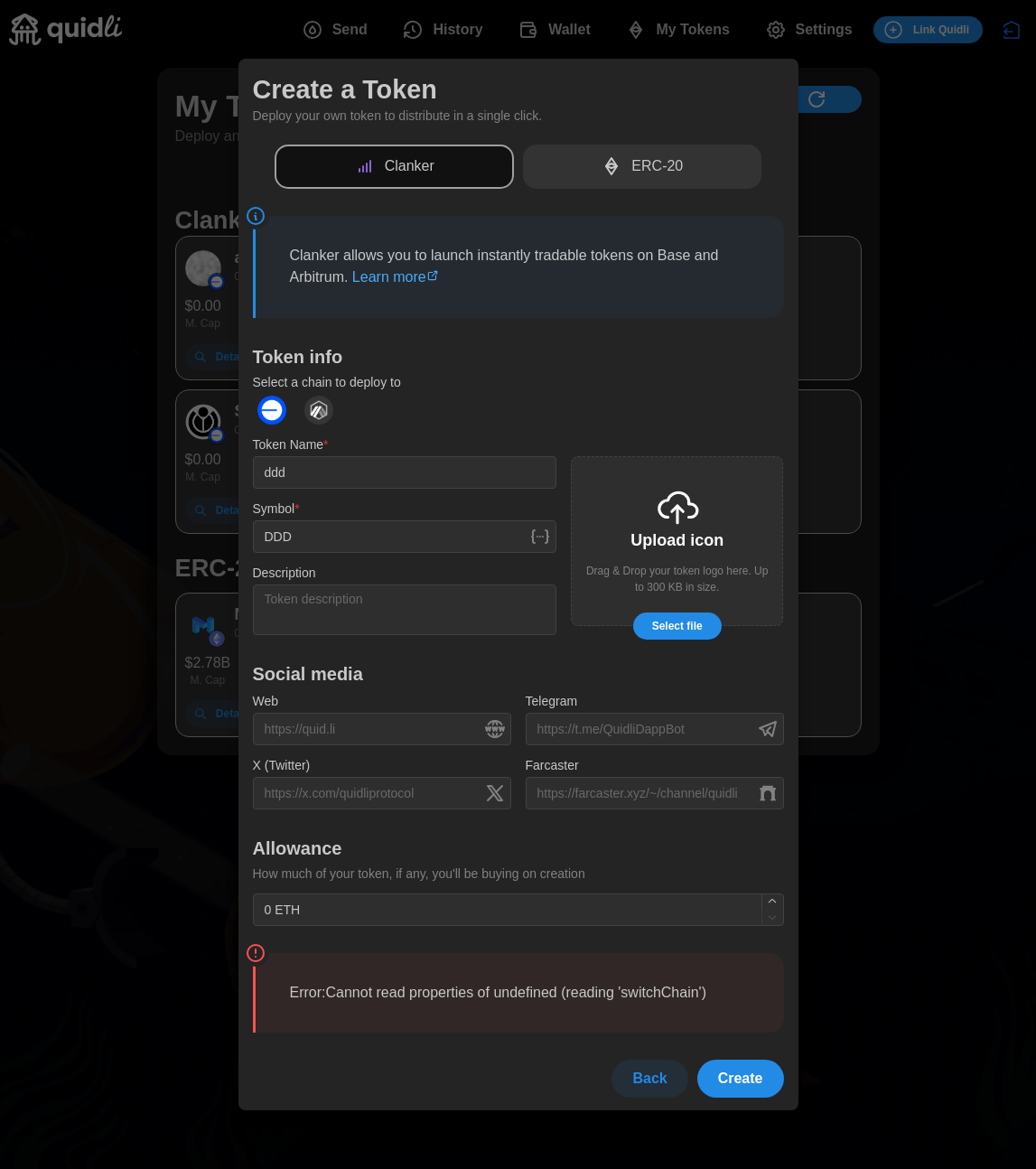
click at [734, 1080] on span "Create" at bounding box center [740, 1079] width 45 height 36
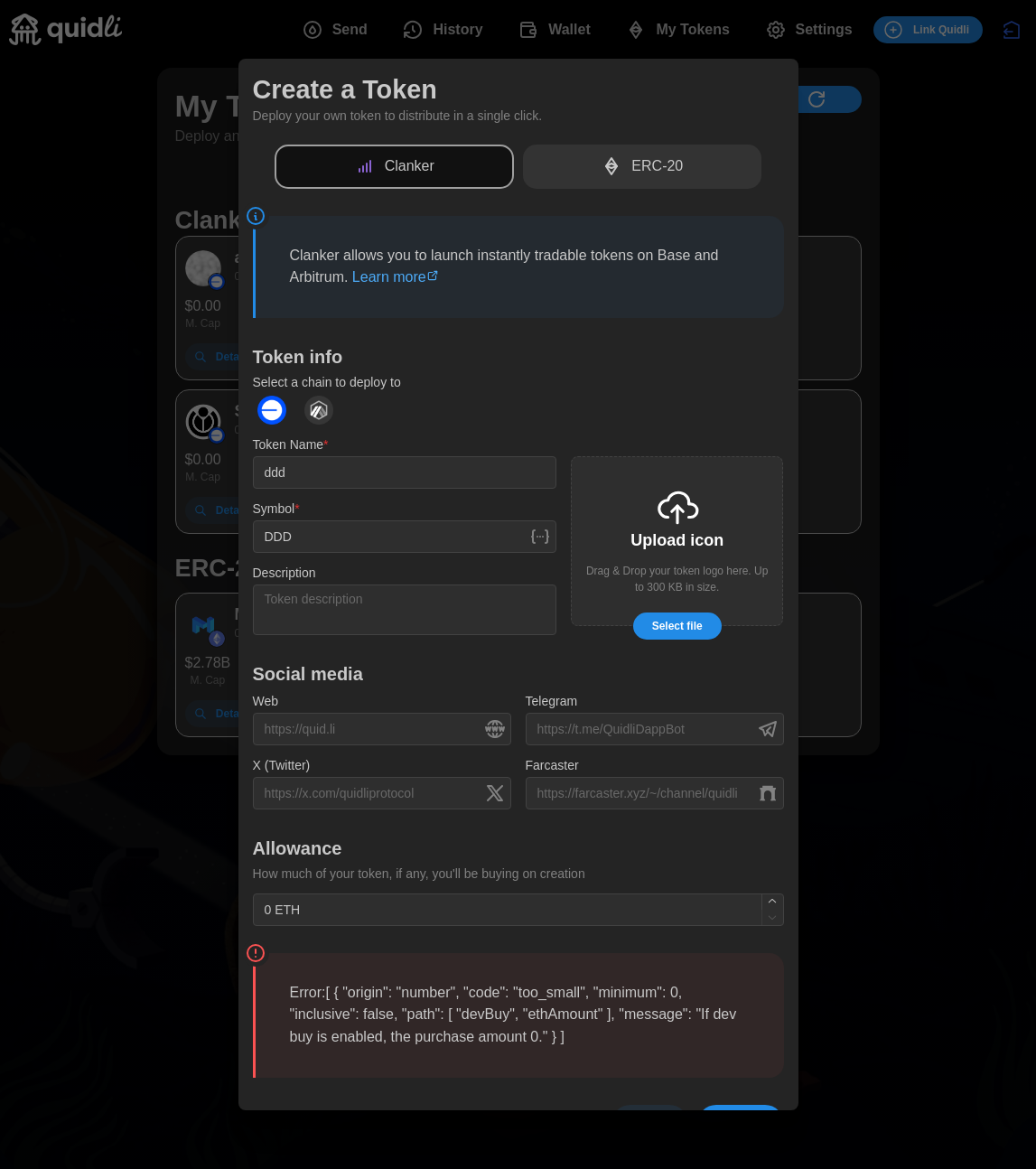
click at [938, 110] on div at bounding box center [518, 584] width 1036 height 1169
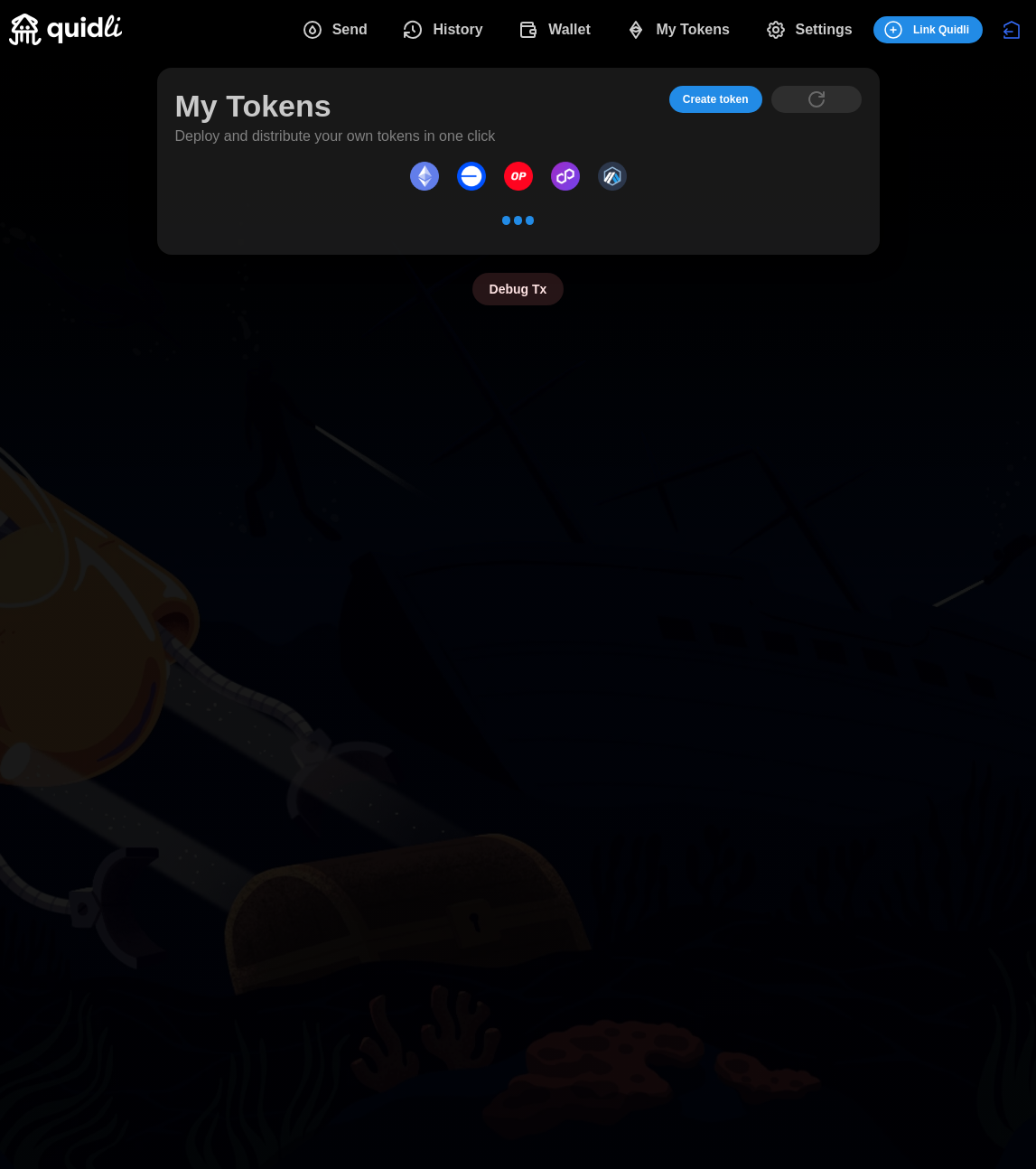
click at [726, 110] on span "Create token" at bounding box center [716, 99] width 66 height 25
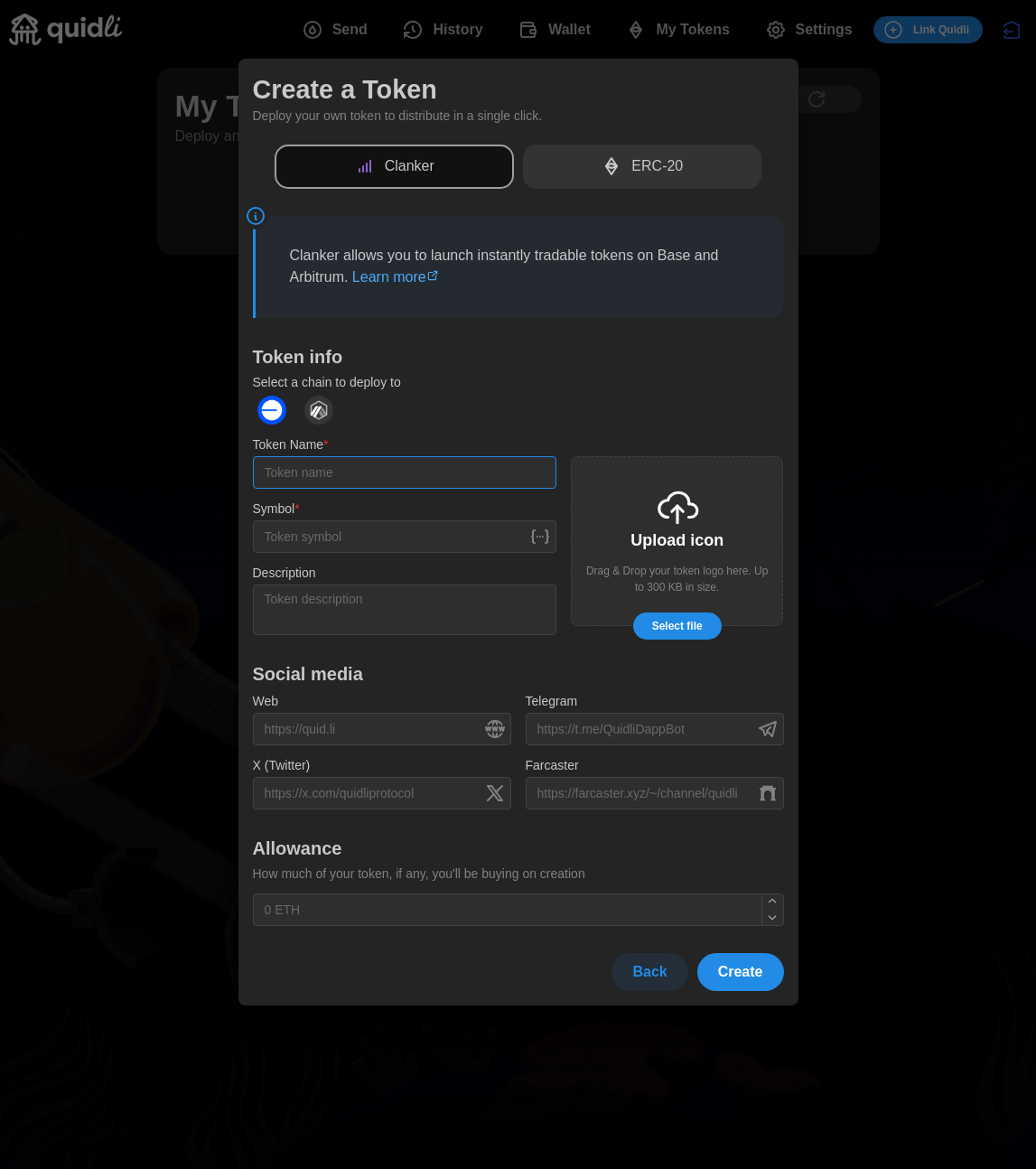
click at [367, 462] on input "Token Name *" at bounding box center [405, 472] width 304 height 33
type input "asd"
click at [386, 539] on input "Symbol *" at bounding box center [405, 536] width 304 height 33
type input "ASD"
click at [710, 979] on button "Create" at bounding box center [740, 972] width 87 height 38
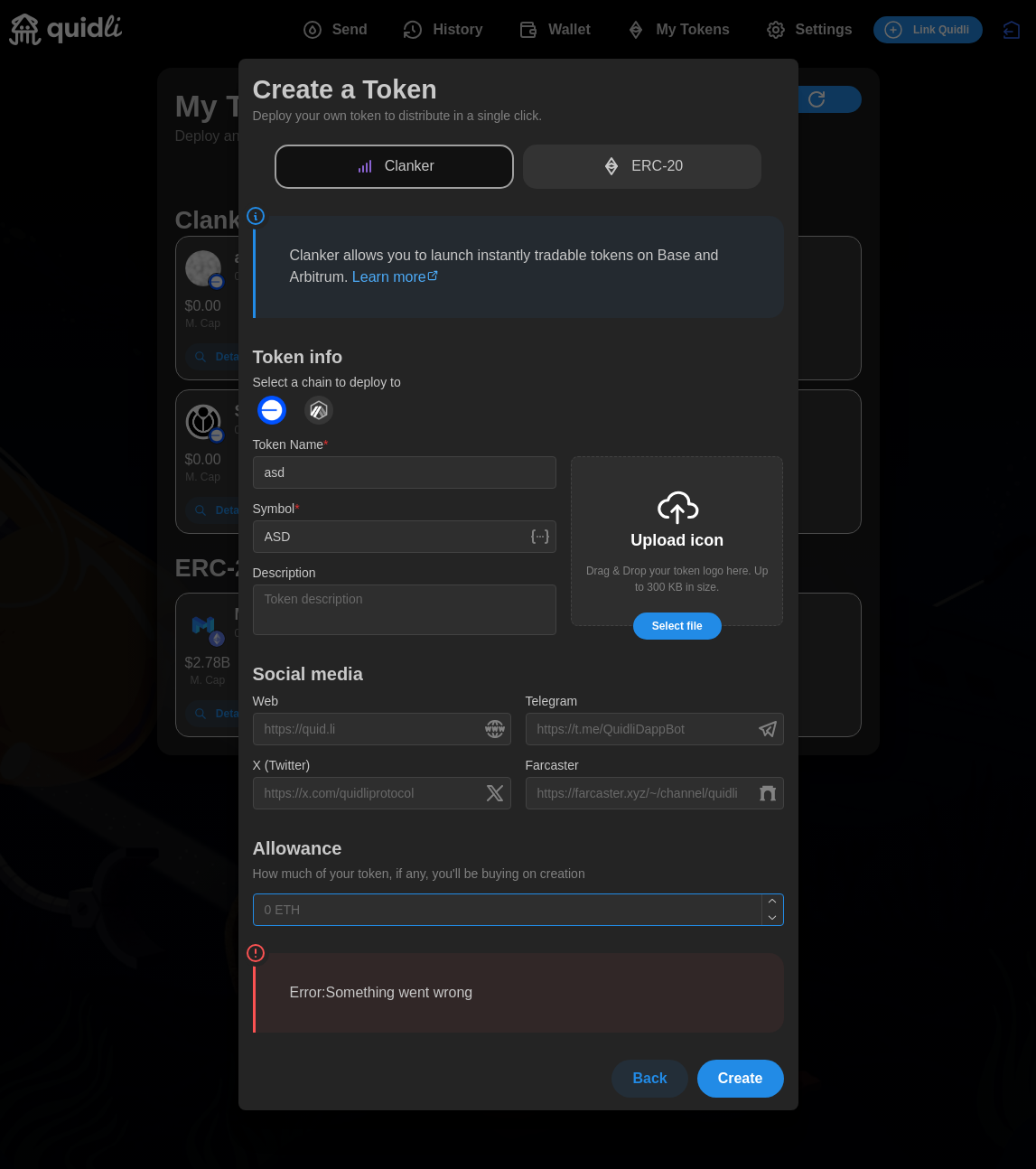
click at [350, 903] on input "text" at bounding box center [518, 910] width 531 height 33
type input "1 ETH"
click at [697, 1066] on button "Create" at bounding box center [740, 1079] width 87 height 38
click at [987, 347] on div at bounding box center [518, 584] width 1036 height 1169
